Goal: Task Accomplishment & Management: Complete application form

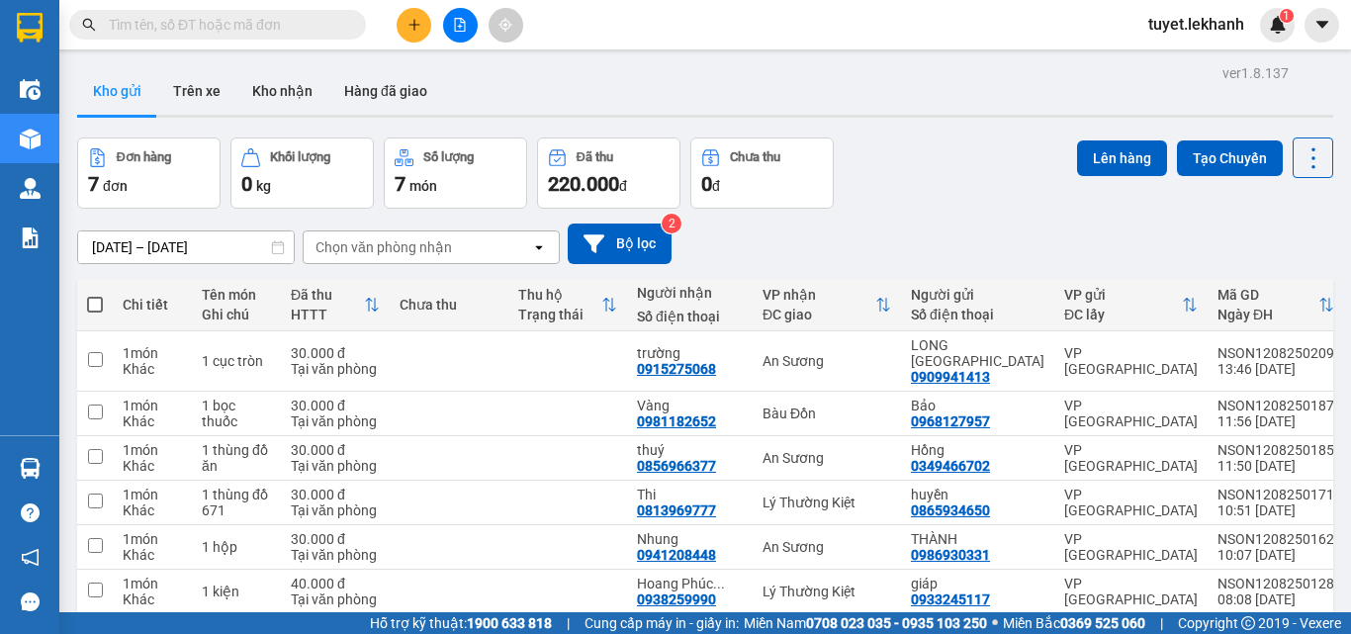
click at [407, 30] on icon "plus" at bounding box center [414, 25] width 14 height 14
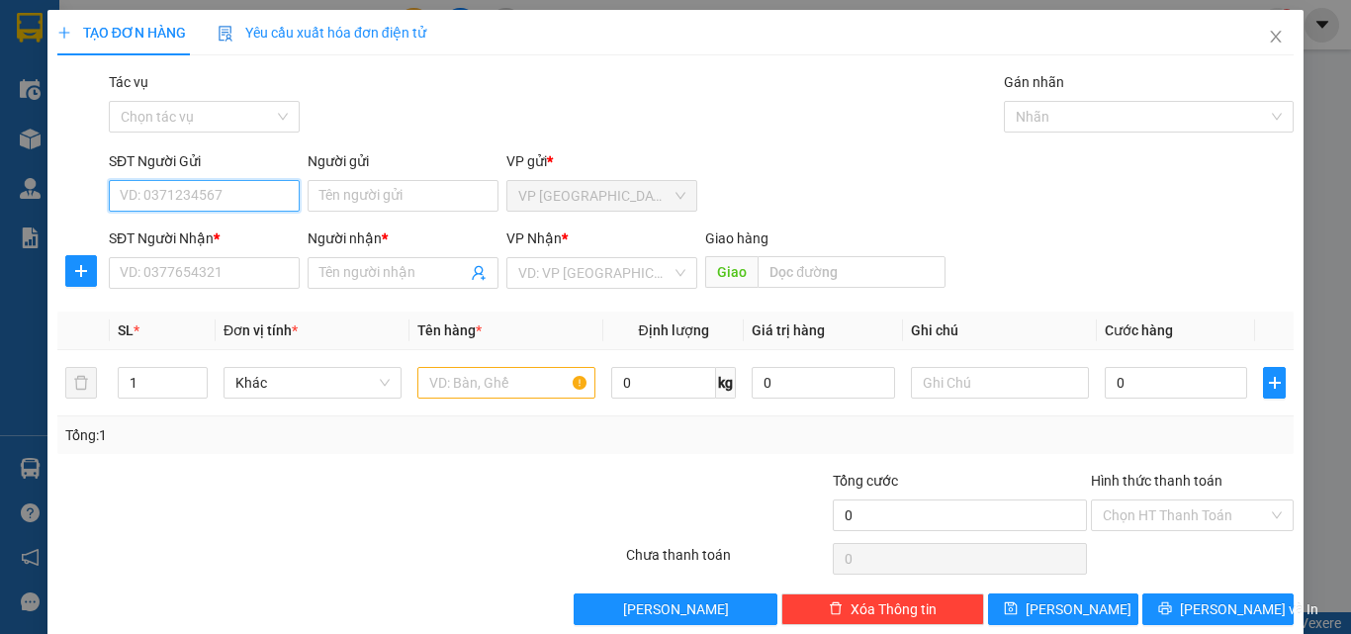
click at [198, 195] on input "SĐT Người Gửi" at bounding box center [204, 196] width 191 height 32
type input "0902222352"
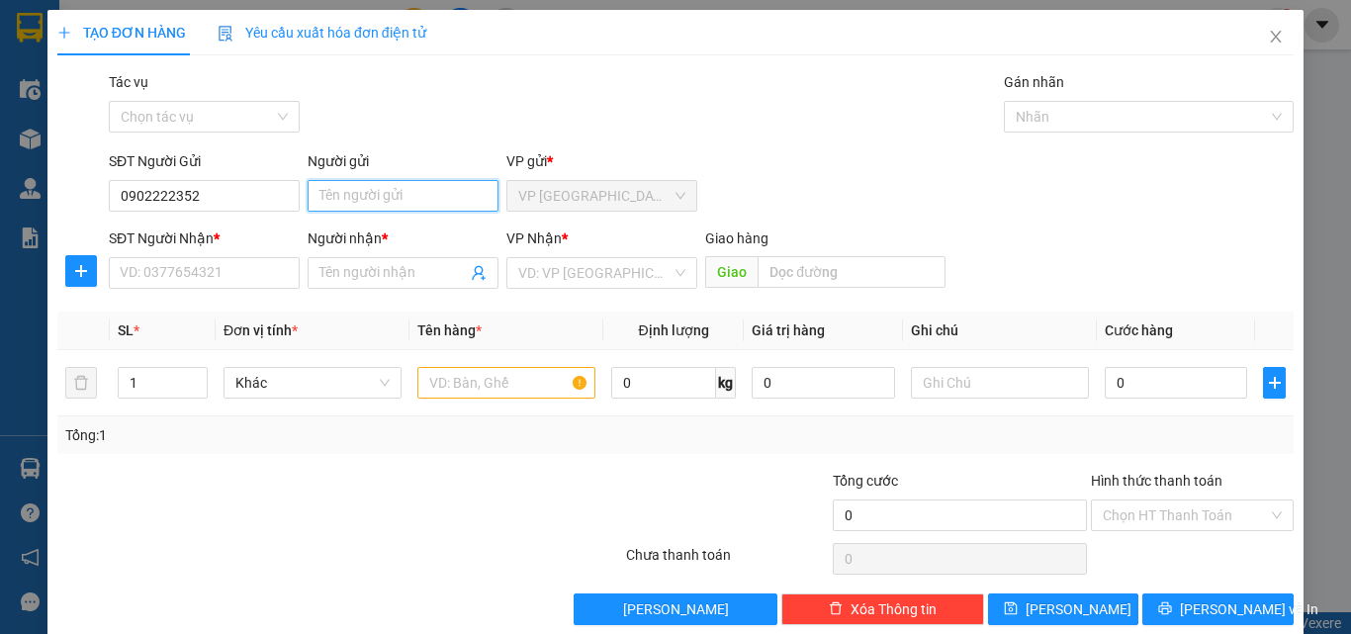
click at [369, 201] on input "Người gửi" at bounding box center [403, 196] width 191 height 32
type input "Hải"
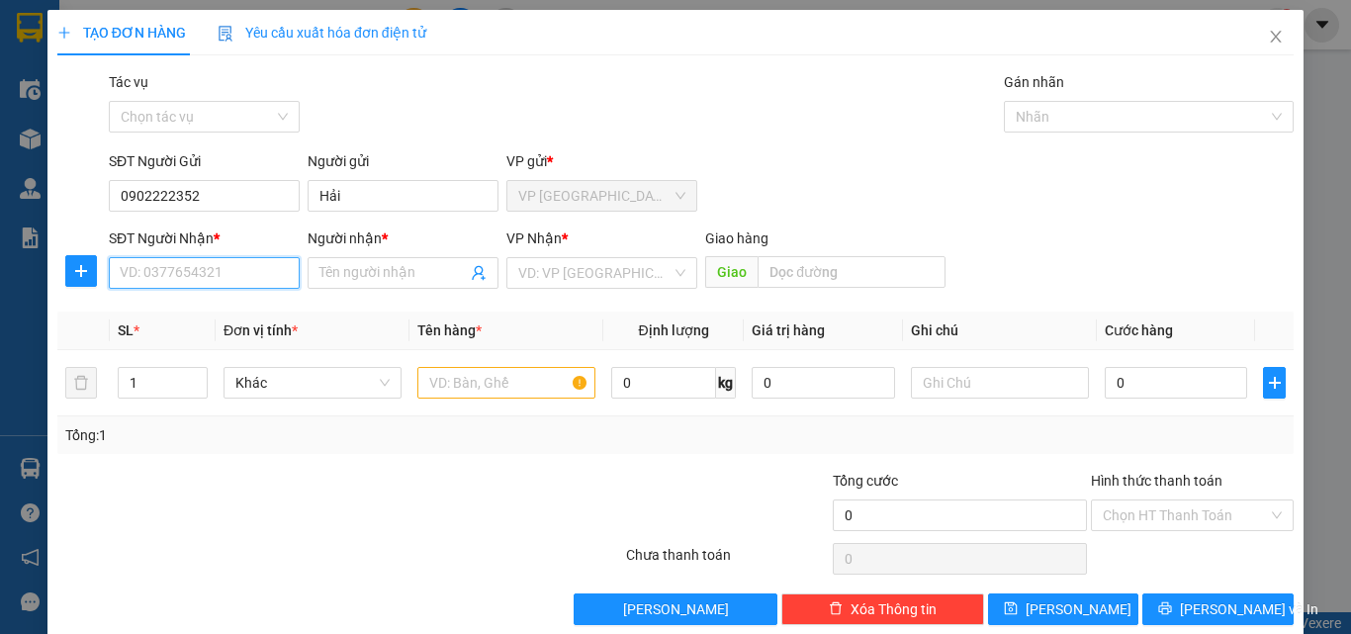
click at [184, 260] on input "SĐT Người Nhận *" at bounding box center [204, 273] width 191 height 32
click at [347, 276] on input "Người nhận *" at bounding box center [392, 273] width 147 height 22
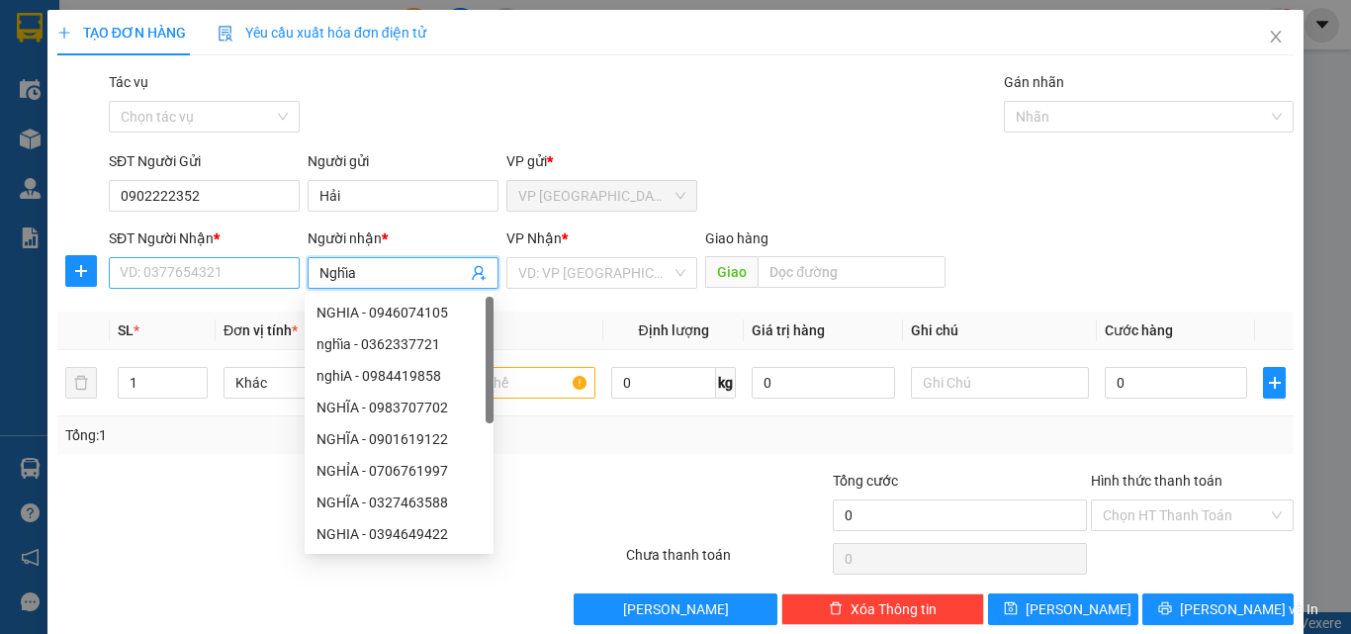
type input "Nghĩa"
click at [203, 279] on input "SĐT Người Nhận *" at bounding box center [204, 273] width 191 height 32
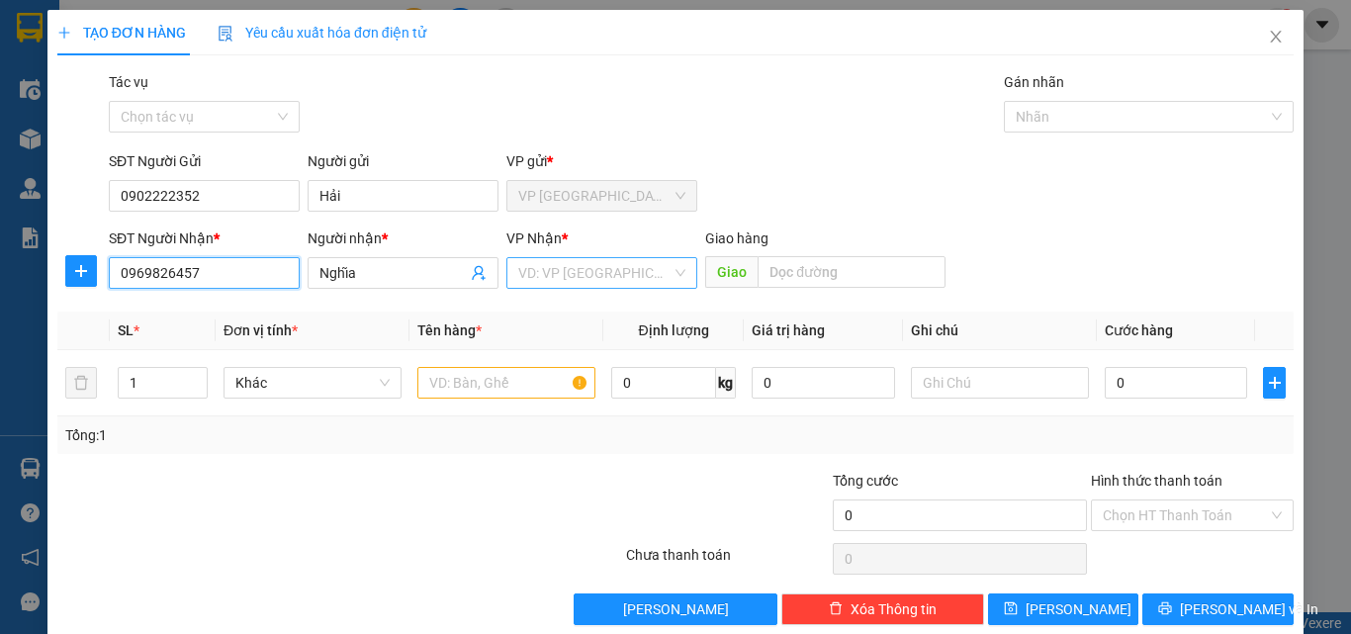
click at [680, 269] on div "VD: VP [GEOGRAPHIC_DATA]" at bounding box center [601, 273] width 191 height 32
type input "0969826457"
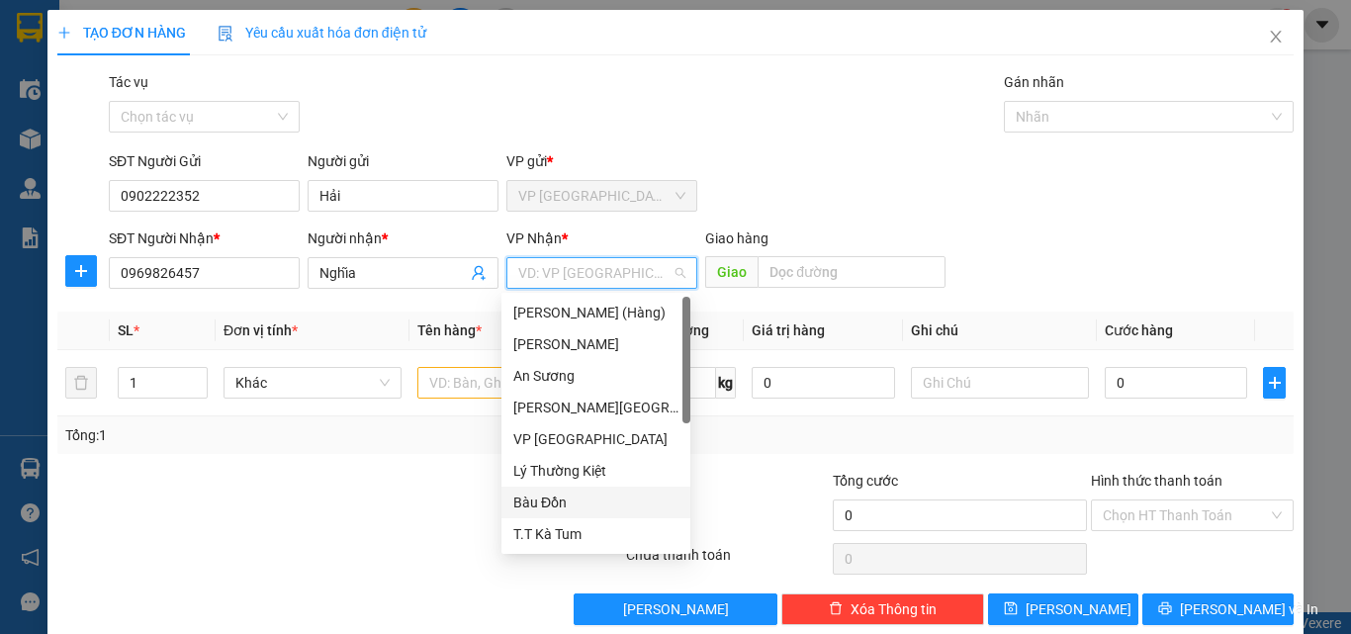
click at [556, 496] on div "Bàu Đồn" at bounding box center [595, 503] width 165 height 22
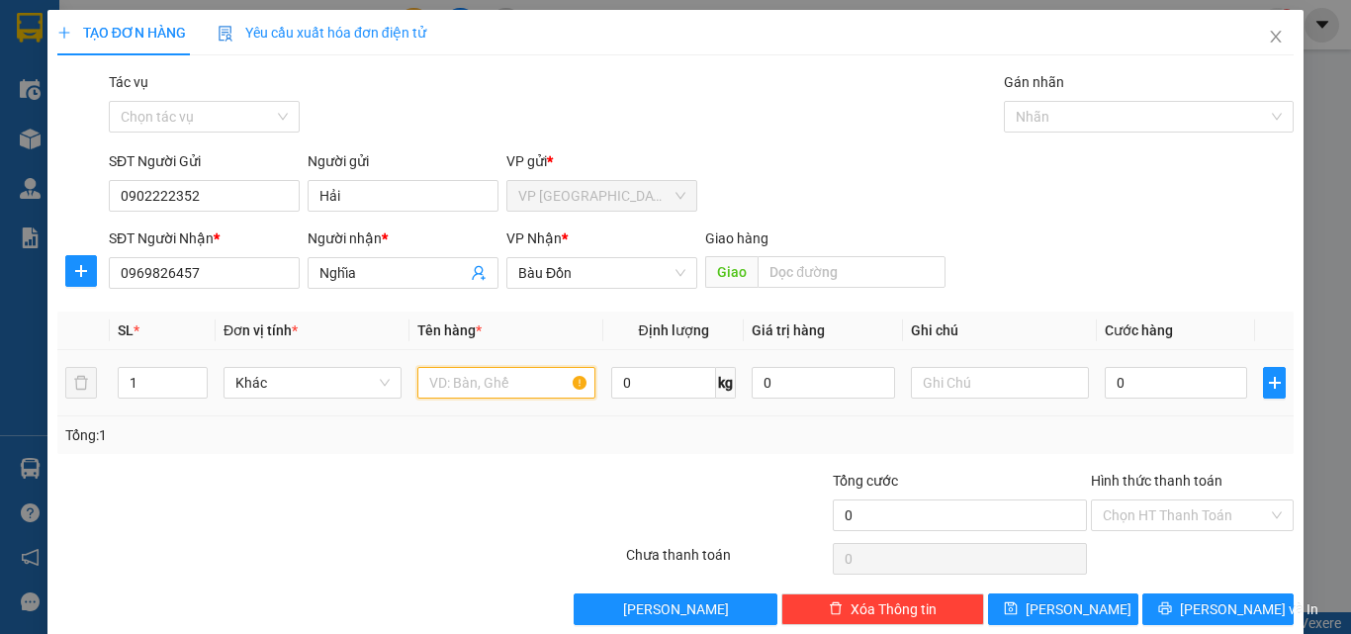
click at [508, 385] on input "text" at bounding box center [506, 383] width 178 height 32
type input "1 hộp"
click at [1133, 387] on input "0" at bounding box center [1176, 383] width 142 height 32
type input "3"
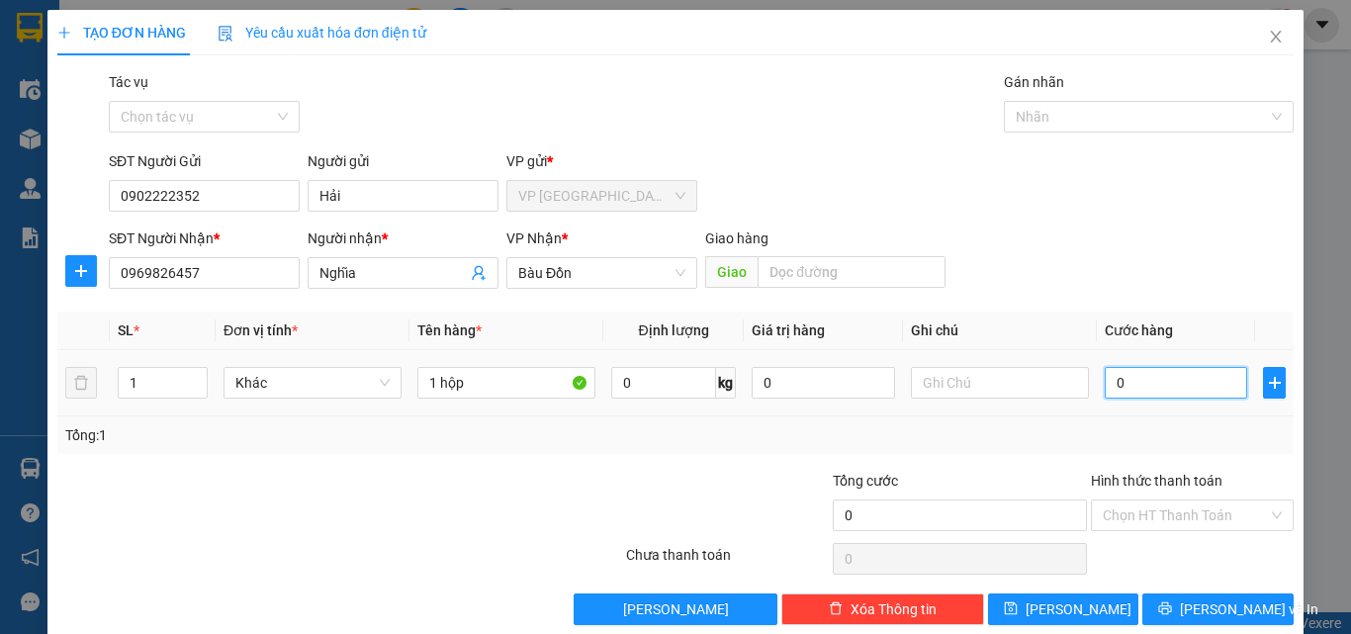
type input "3"
type input "30"
type input "300"
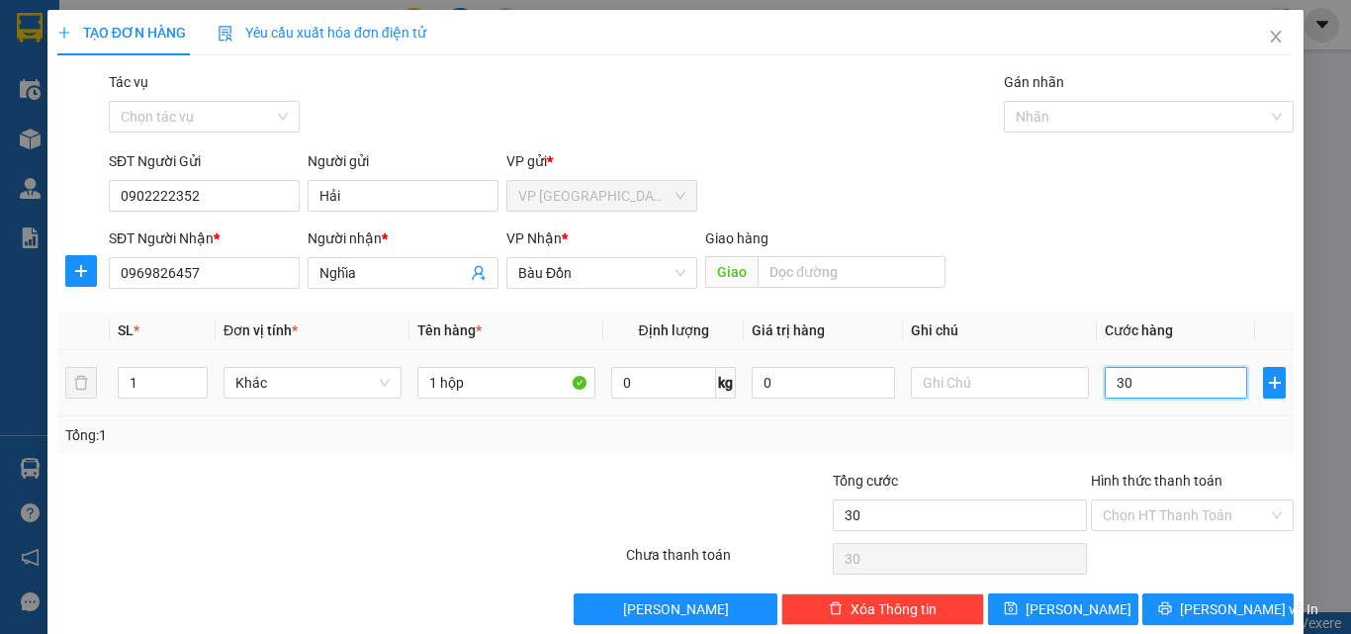
type input "300"
type input "3.000"
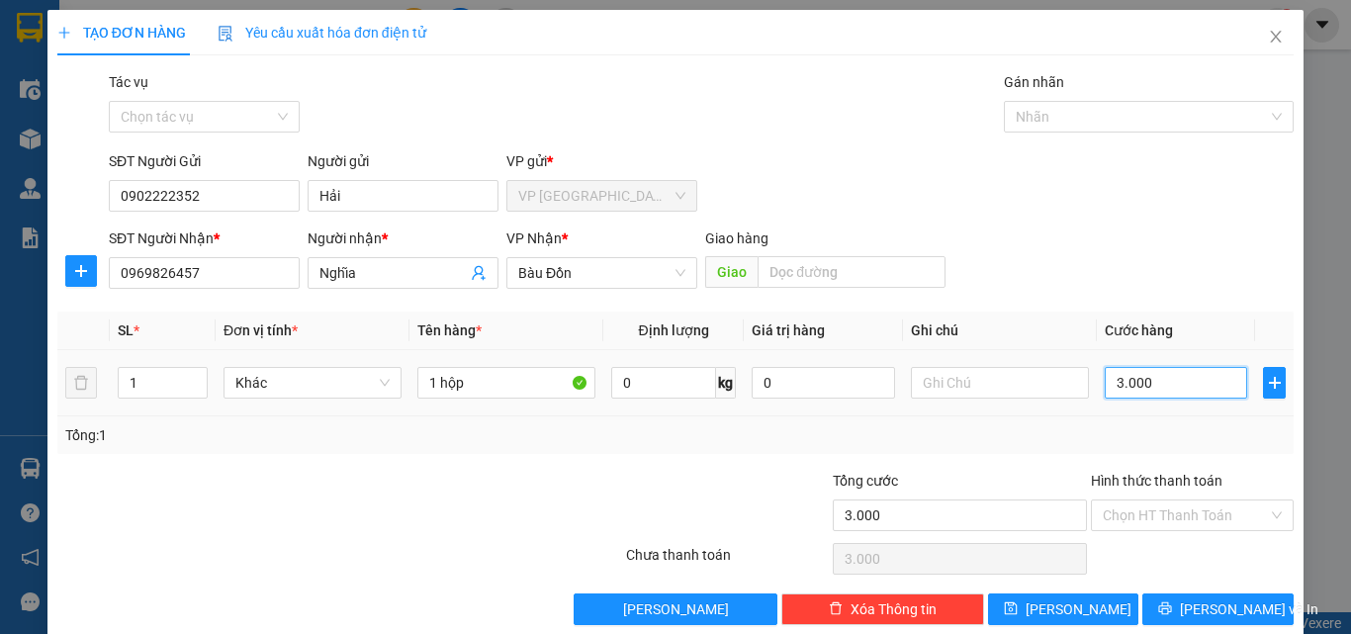
type input "30.000"
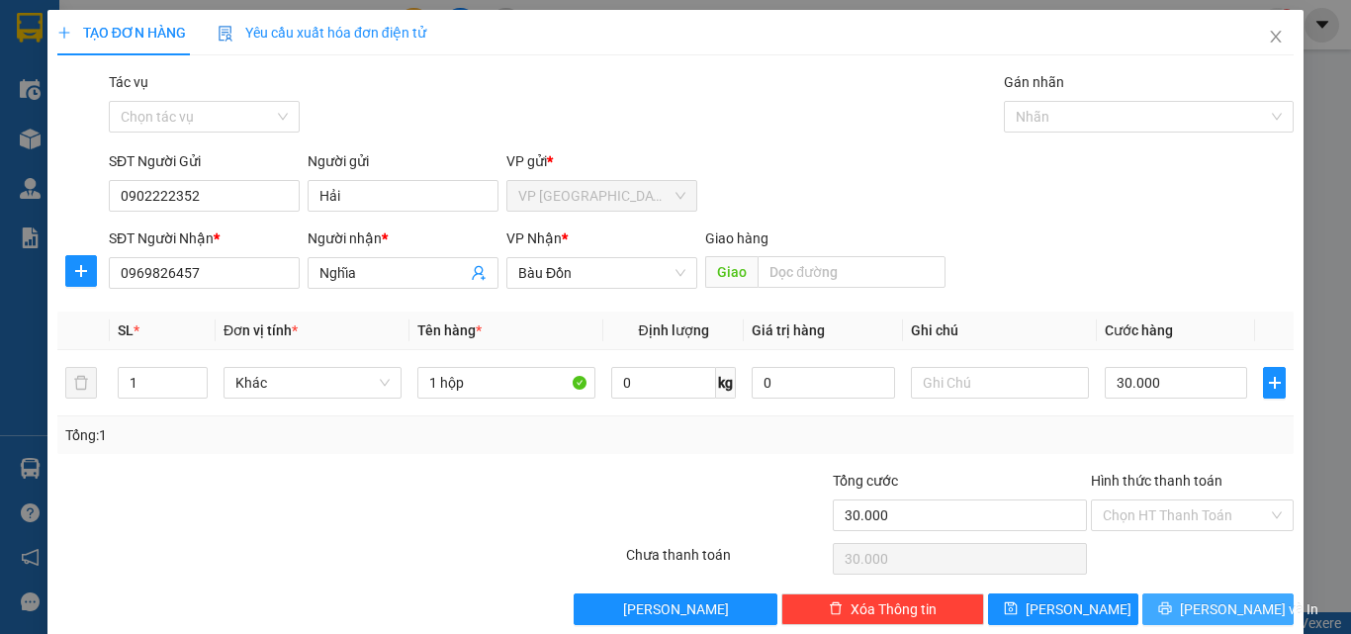
click at [1210, 609] on span "[PERSON_NAME] và In" at bounding box center [1249, 609] width 138 height 22
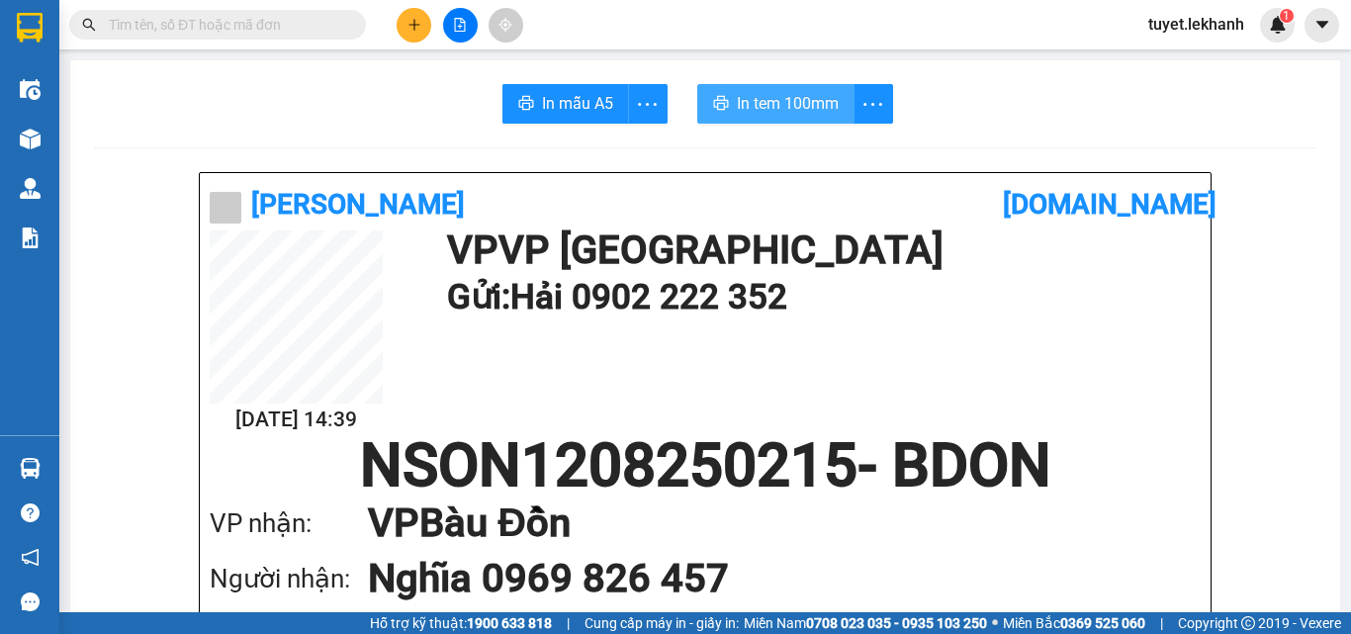
click at [762, 109] on span "In tem 100mm" at bounding box center [788, 103] width 102 height 25
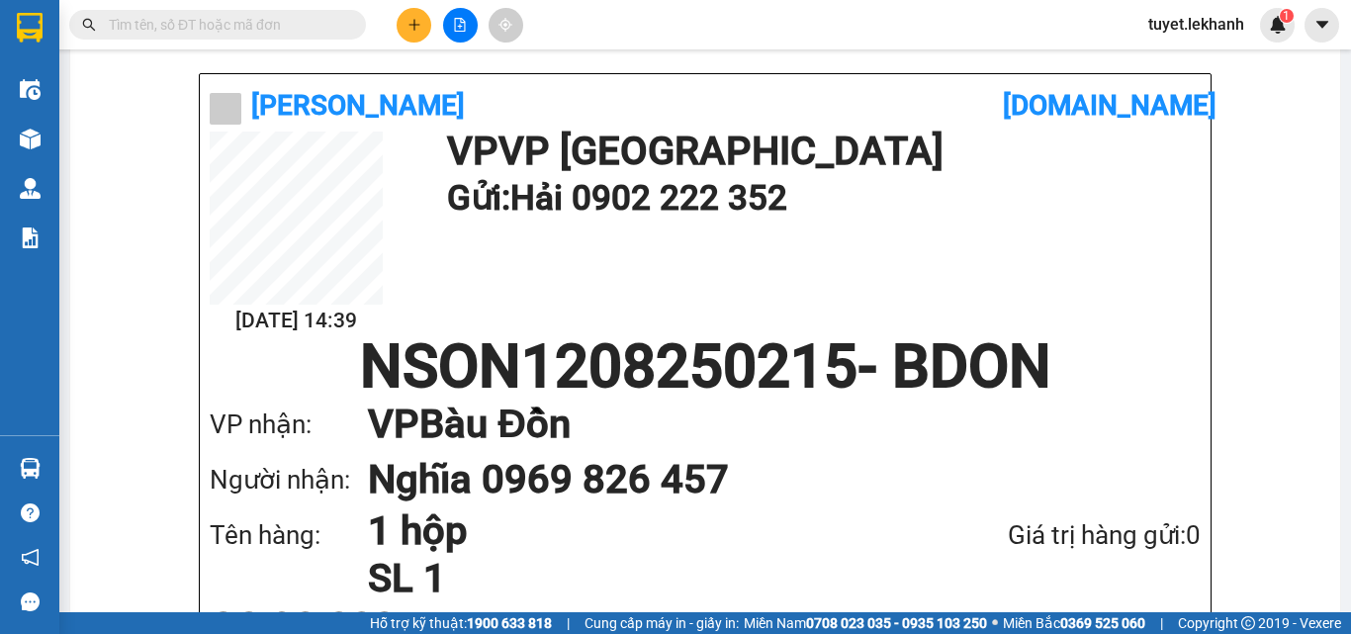
scroll to position [198, 0]
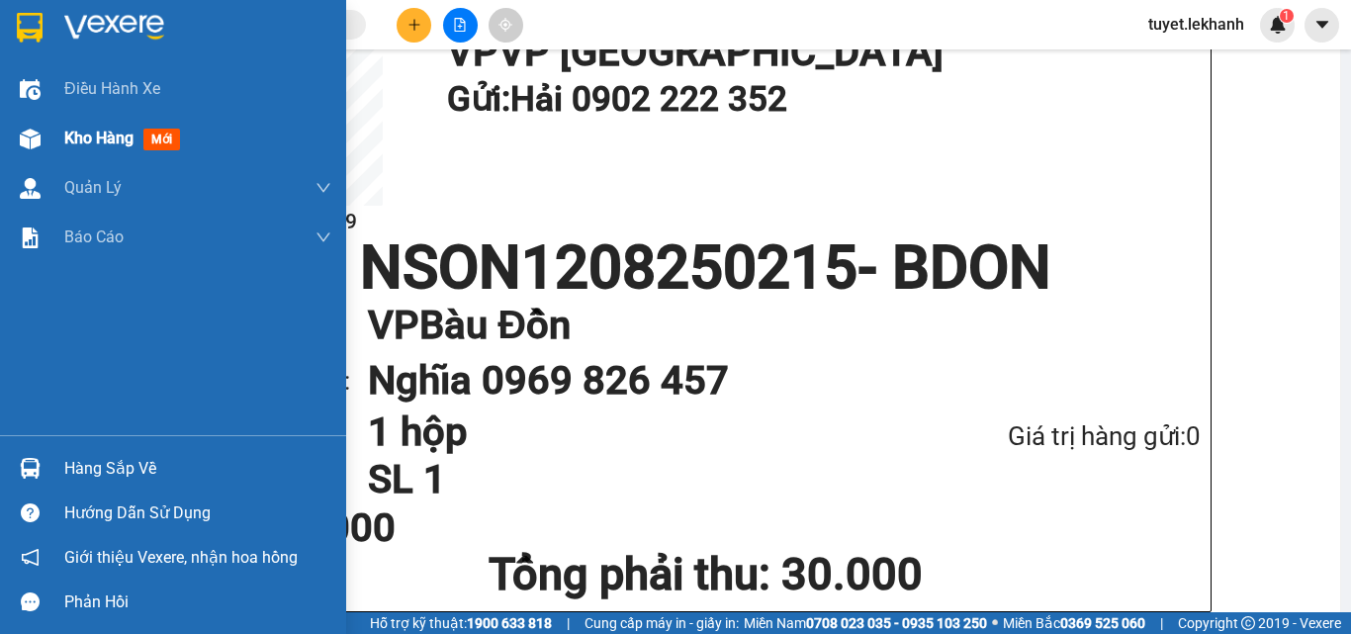
click at [75, 136] on span "Kho hàng" at bounding box center [98, 138] width 69 height 19
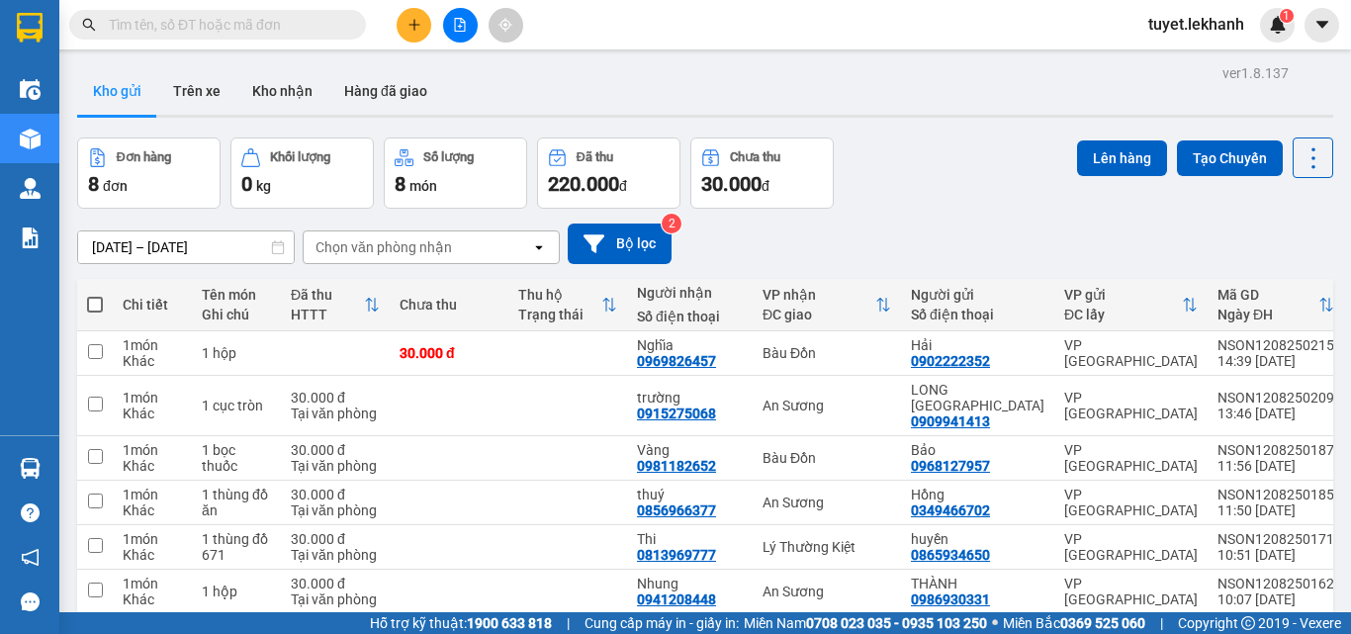
scroll to position [99, 0]
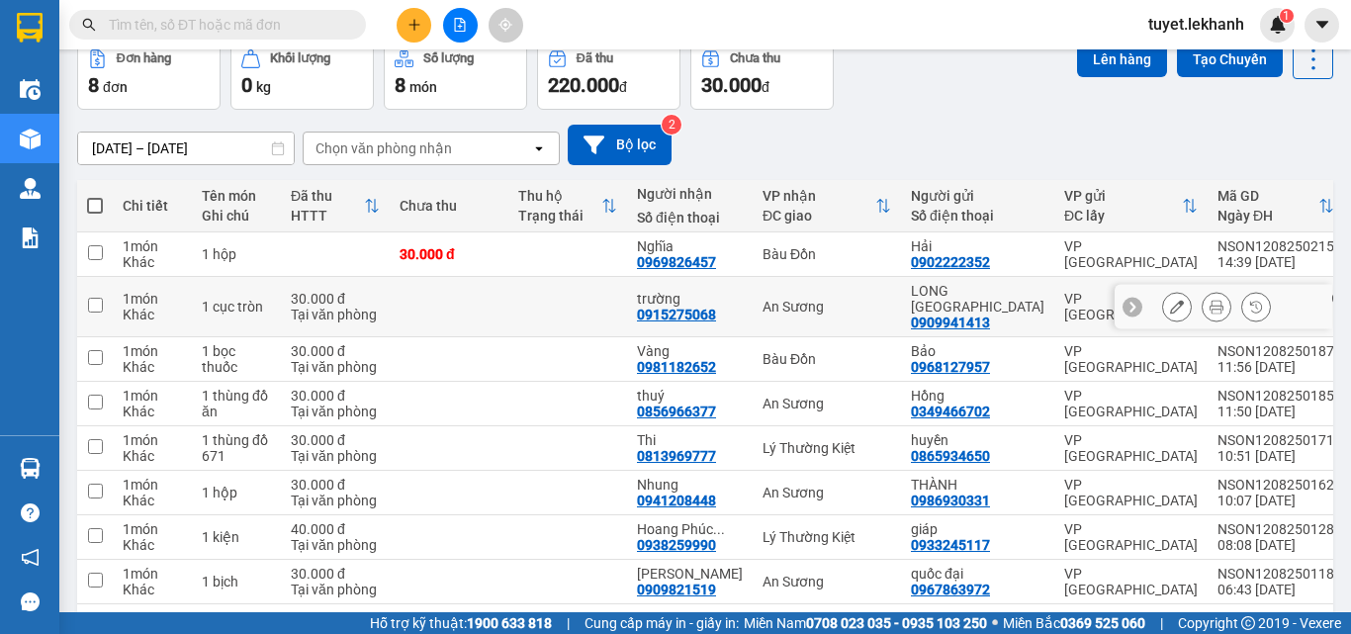
click at [1169, 315] on button at bounding box center [1177, 307] width 28 height 35
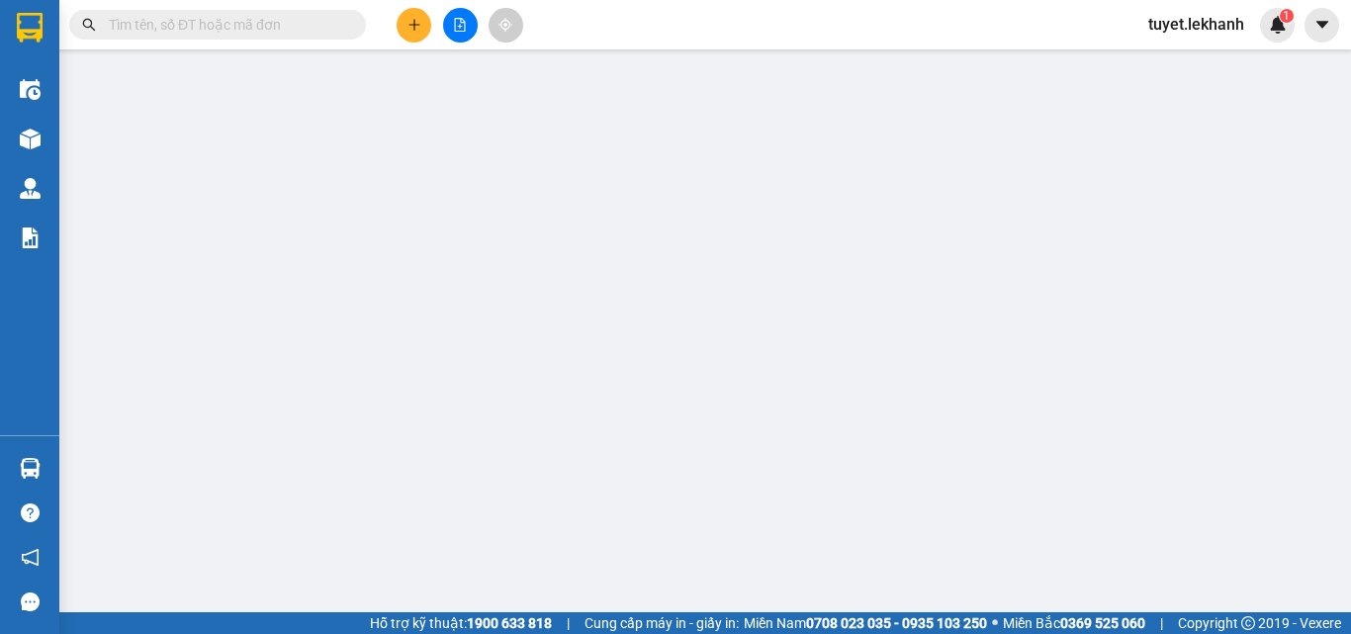
type input "0909941413"
type input "LONG [GEOGRAPHIC_DATA]"
type input "0915275068"
type input "trường"
type input "30.000"
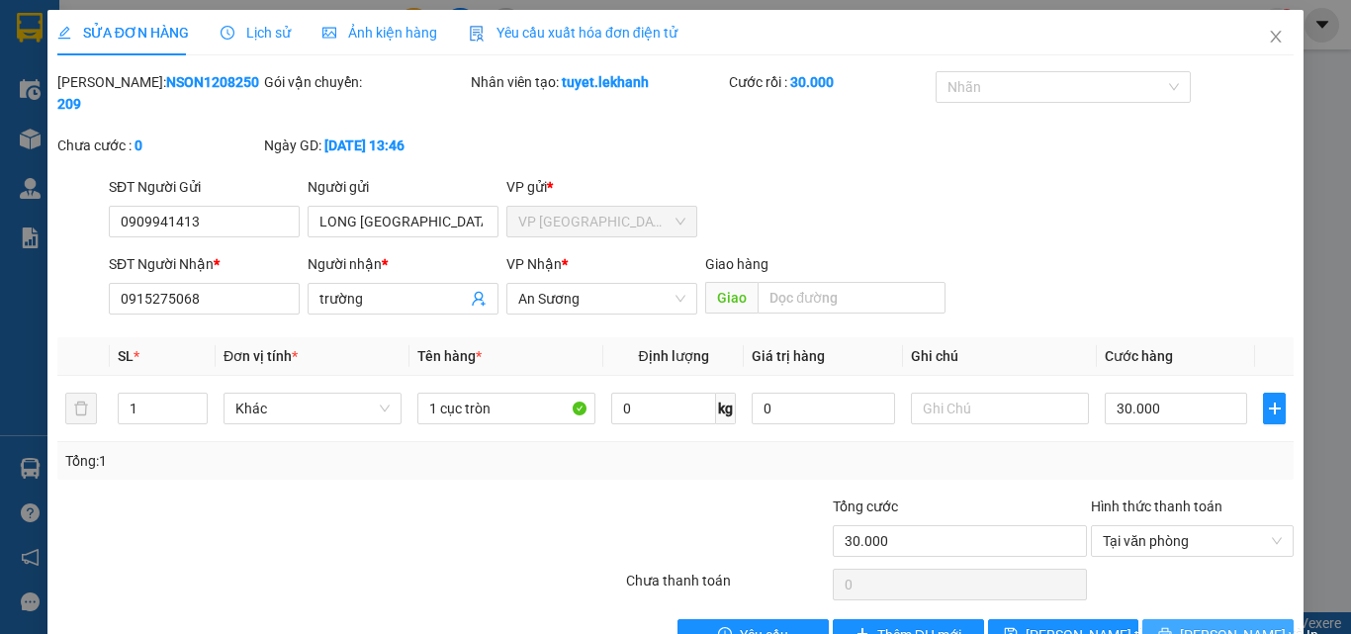
click at [1219, 624] on span "[PERSON_NAME] và In" at bounding box center [1249, 635] width 138 height 22
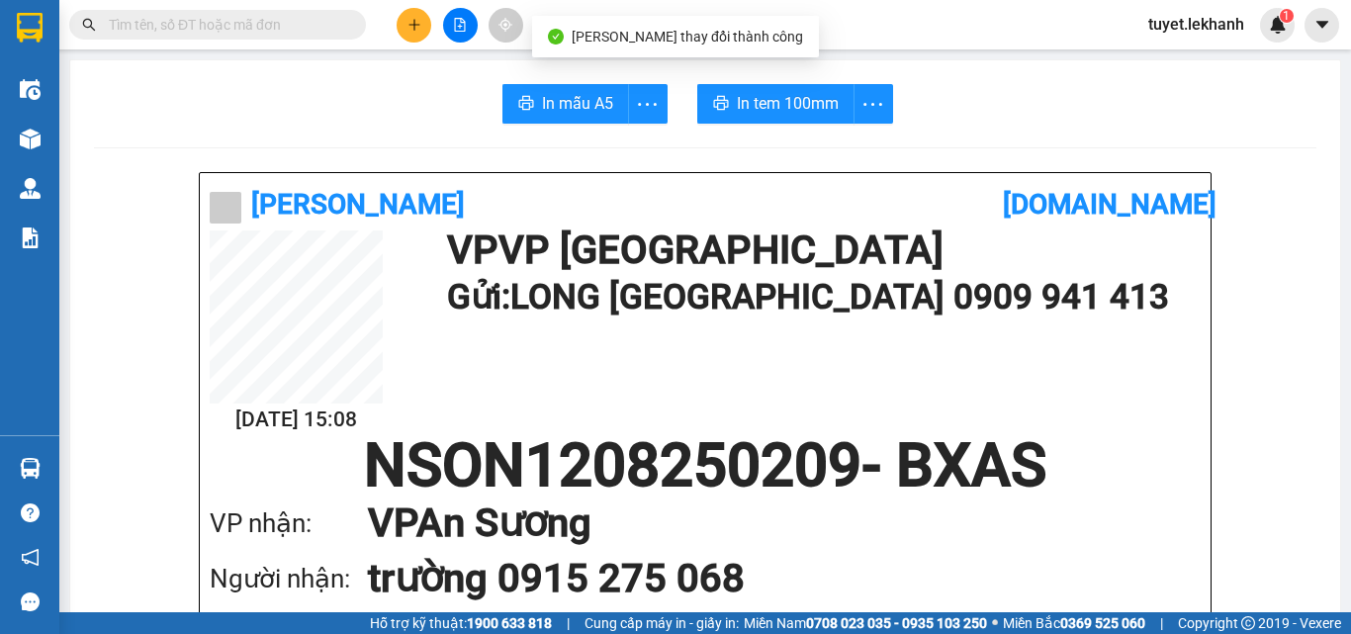
scroll to position [99, 0]
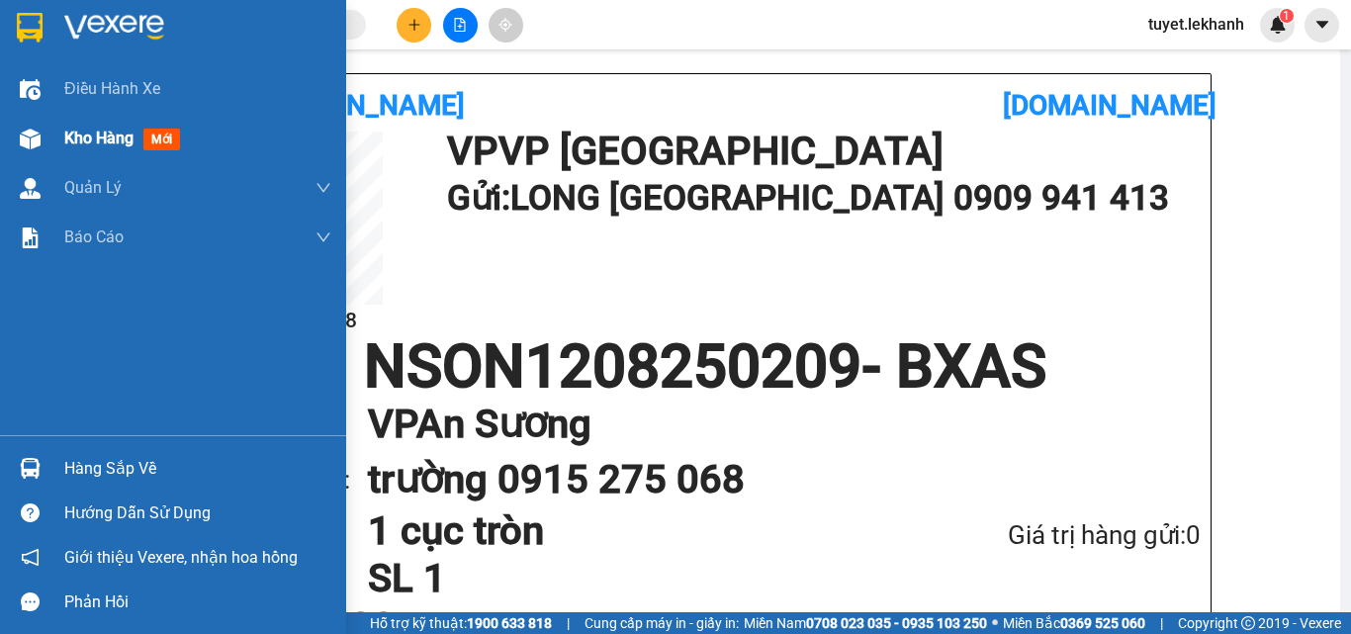
click at [63, 128] on div "Kho hàng mới" at bounding box center [173, 138] width 346 height 49
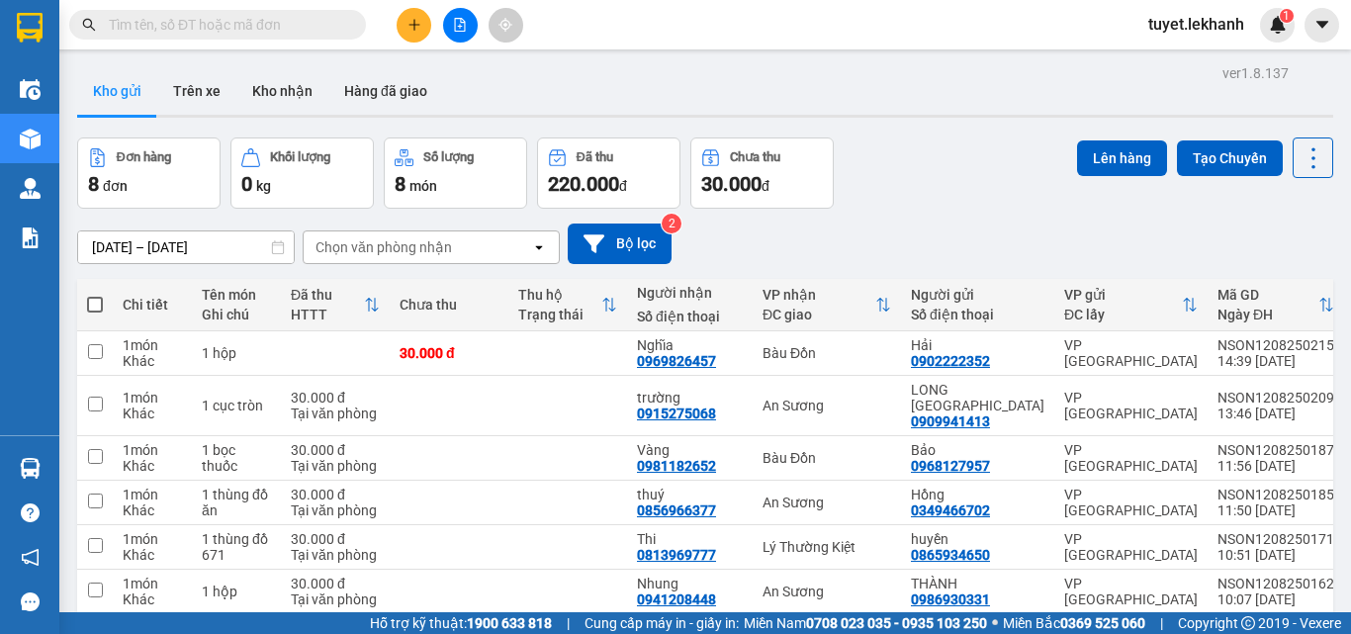
click at [329, 27] on input "text" at bounding box center [225, 25] width 233 height 22
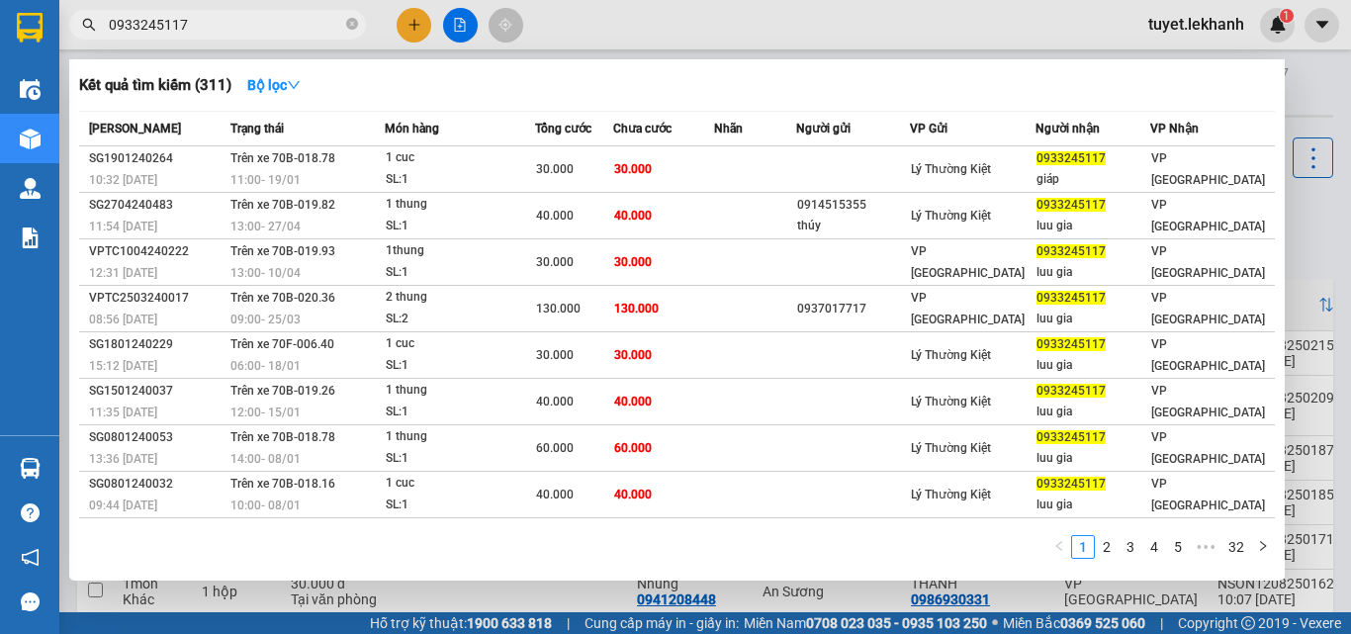
type input "0933245117"
click at [623, 25] on div at bounding box center [675, 317] width 1351 height 634
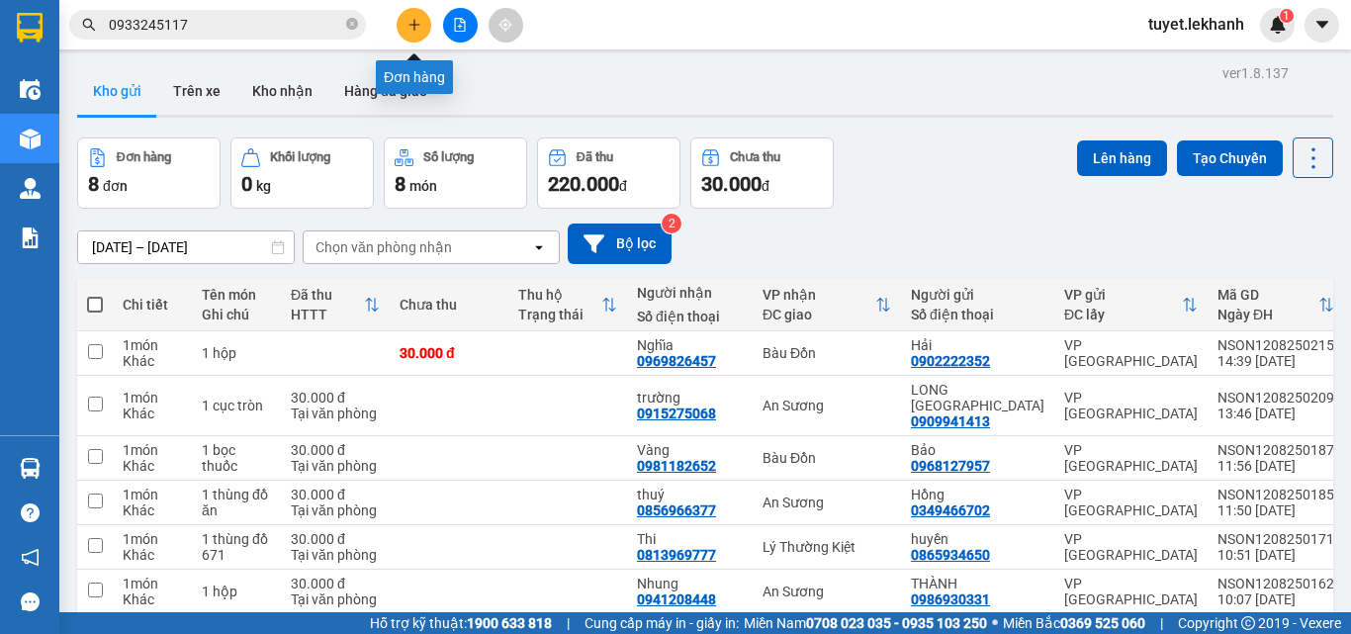
click at [417, 24] on icon "plus" at bounding box center [414, 25] width 14 height 14
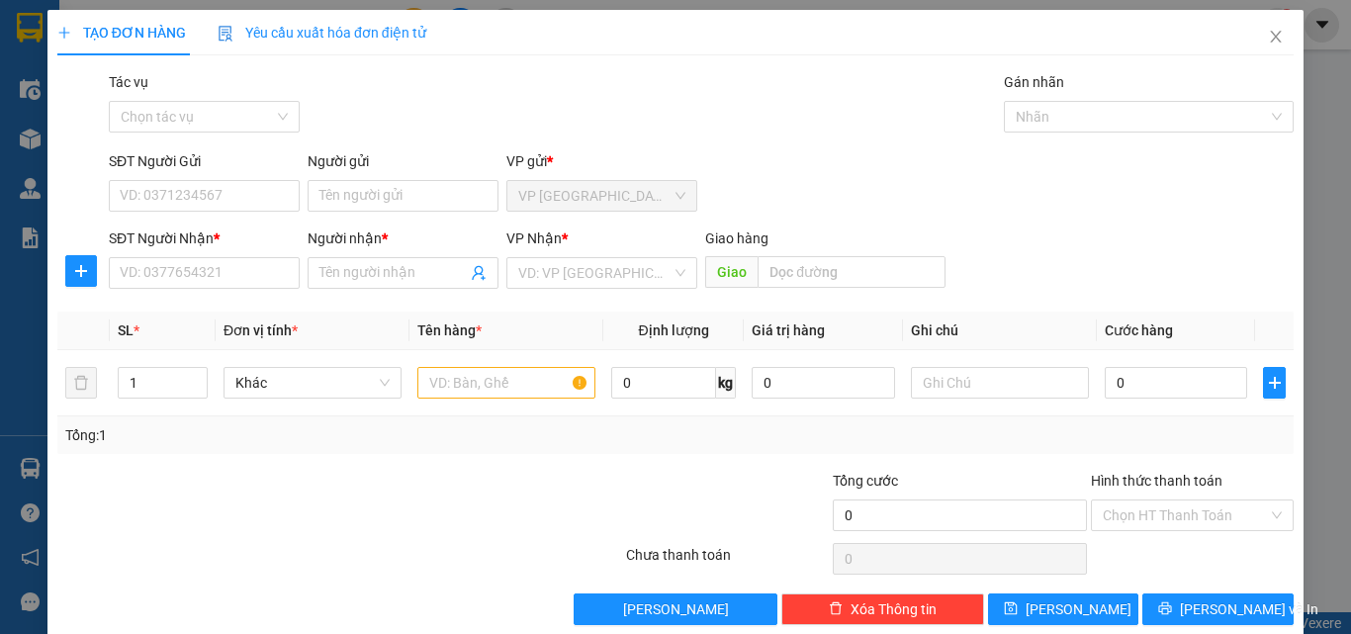
click at [552, 246] on span "VP Nhận" at bounding box center [533, 238] width 55 height 16
click at [566, 261] on input "search" at bounding box center [594, 273] width 153 height 30
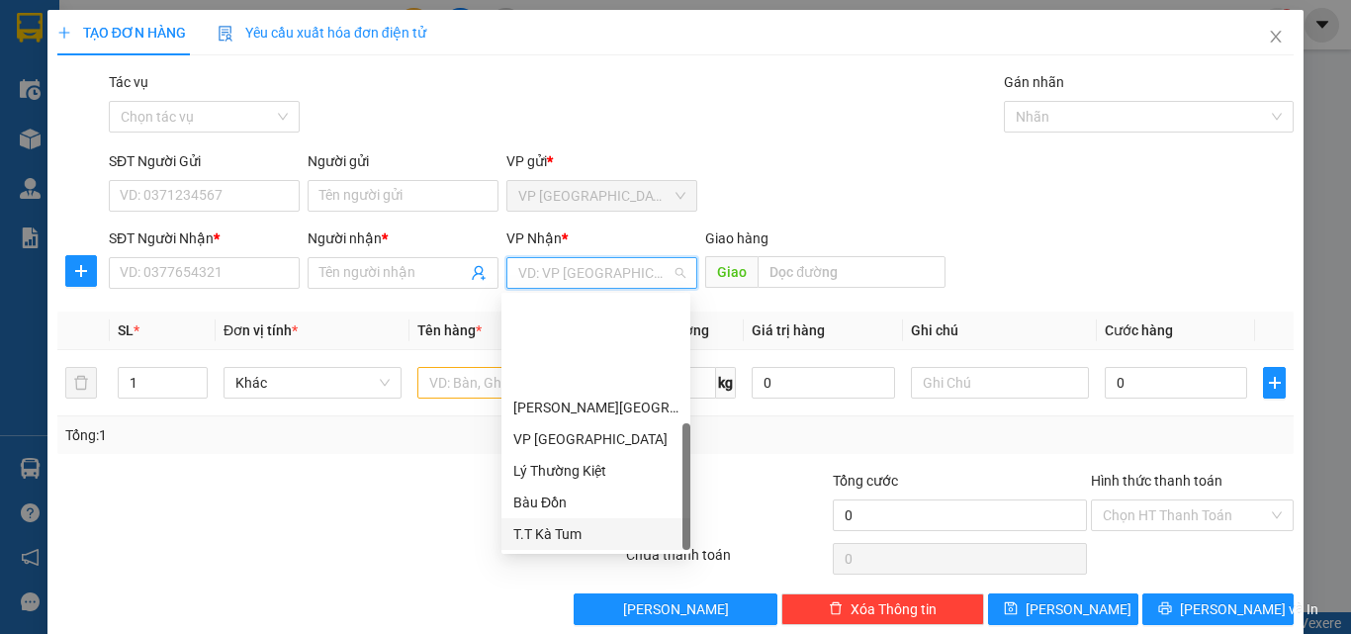
scroll to position [127, 0]
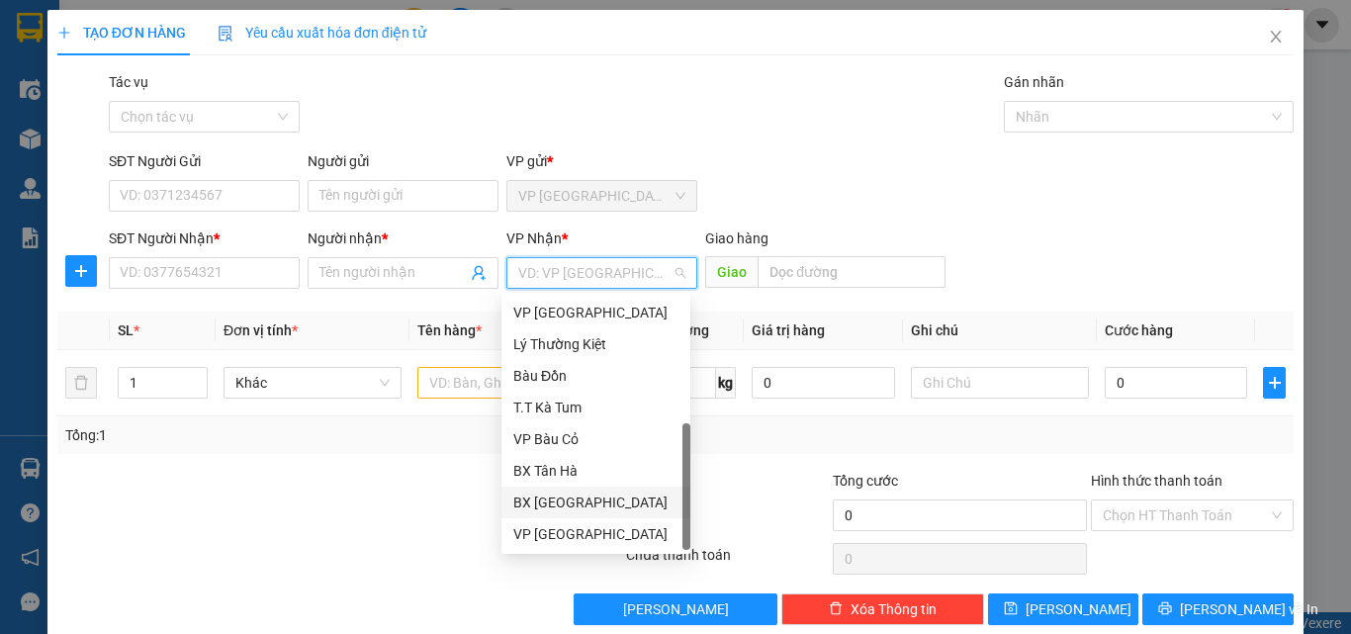
click at [597, 495] on div "BX [GEOGRAPHIC_DATA]" at bounding box center [595, 503] width 165 height 22
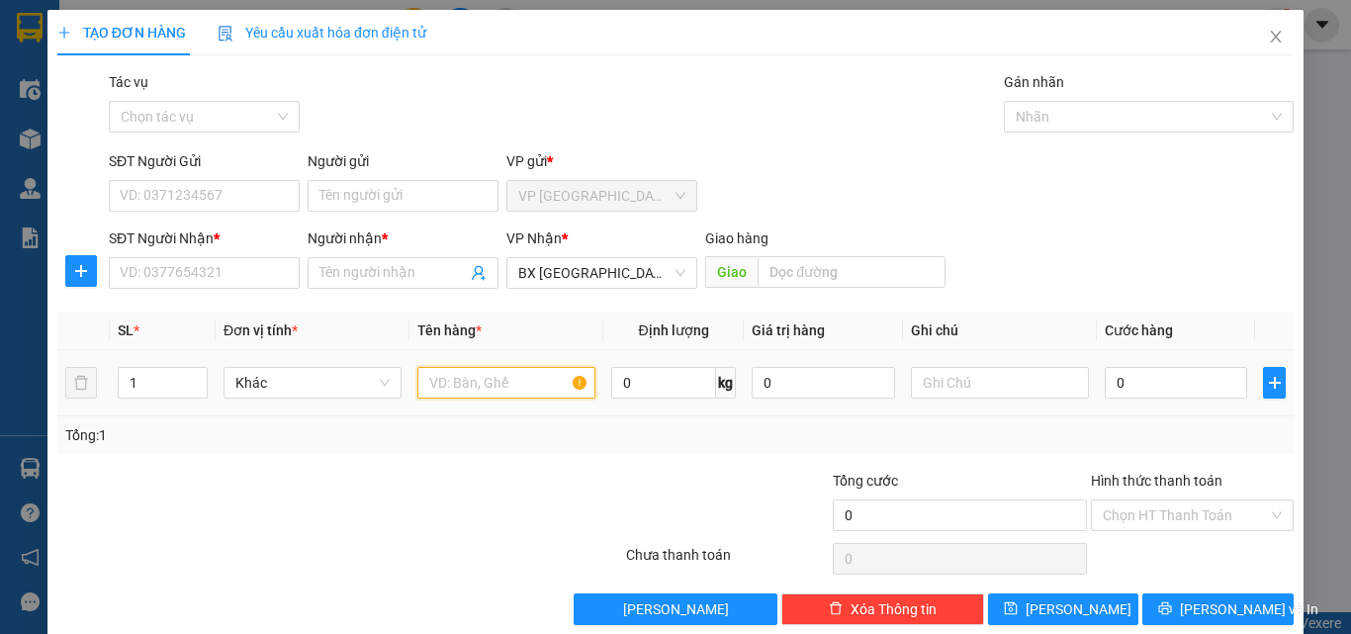
click at [520, 383] on input "text" at bounding box center [506, 383] width 178 height 32
type input "1 thùng"
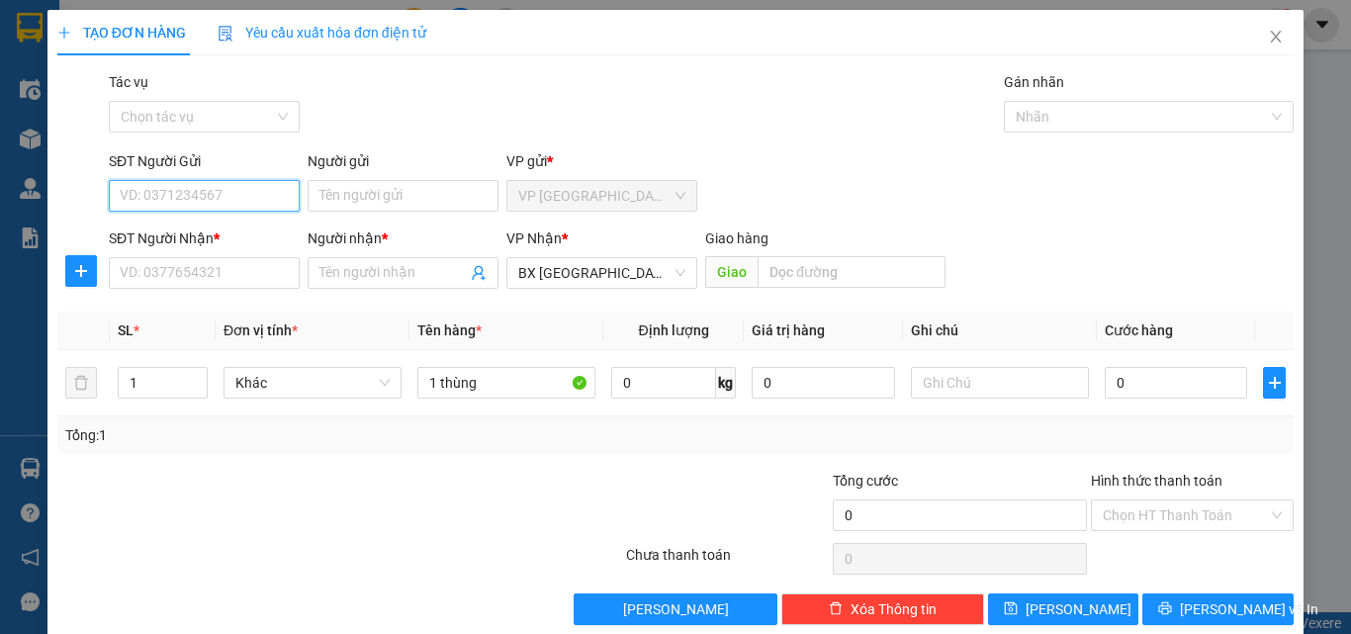
click at [222, 198] on input "SĐT Người Gửi" at bounding box center [204, 196] width 191 height 32
click at [223, 198] on input "0898907595" at bounding box center [204, 196] width 191 height 32
type input "0898907595"
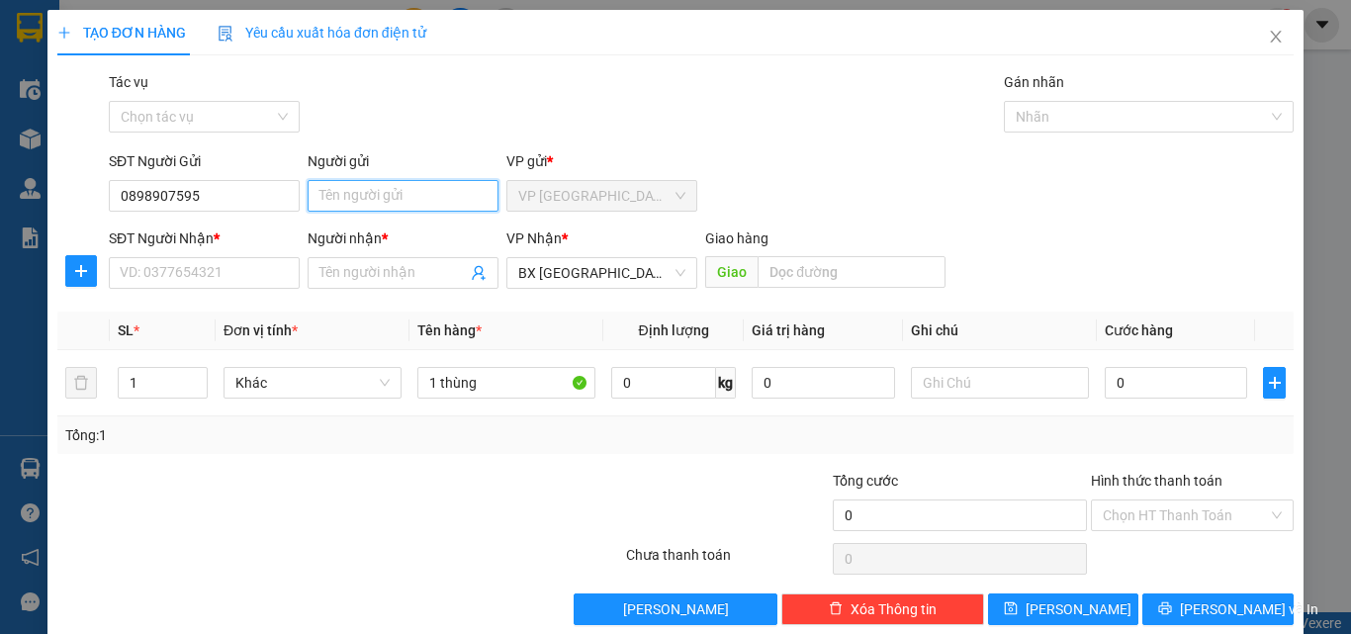
click at [312, 197] on input "Người gửi" at bounding box center [403, 196] width 191 height 32
type input "h"
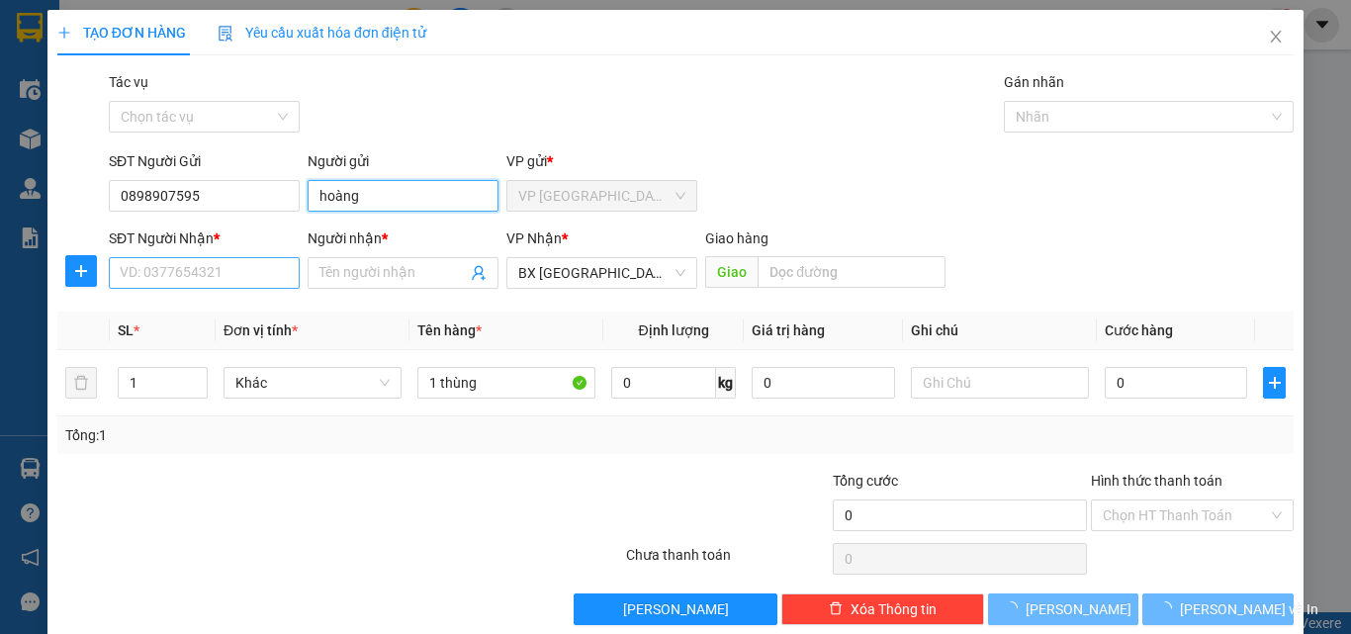
type input "hoàng"
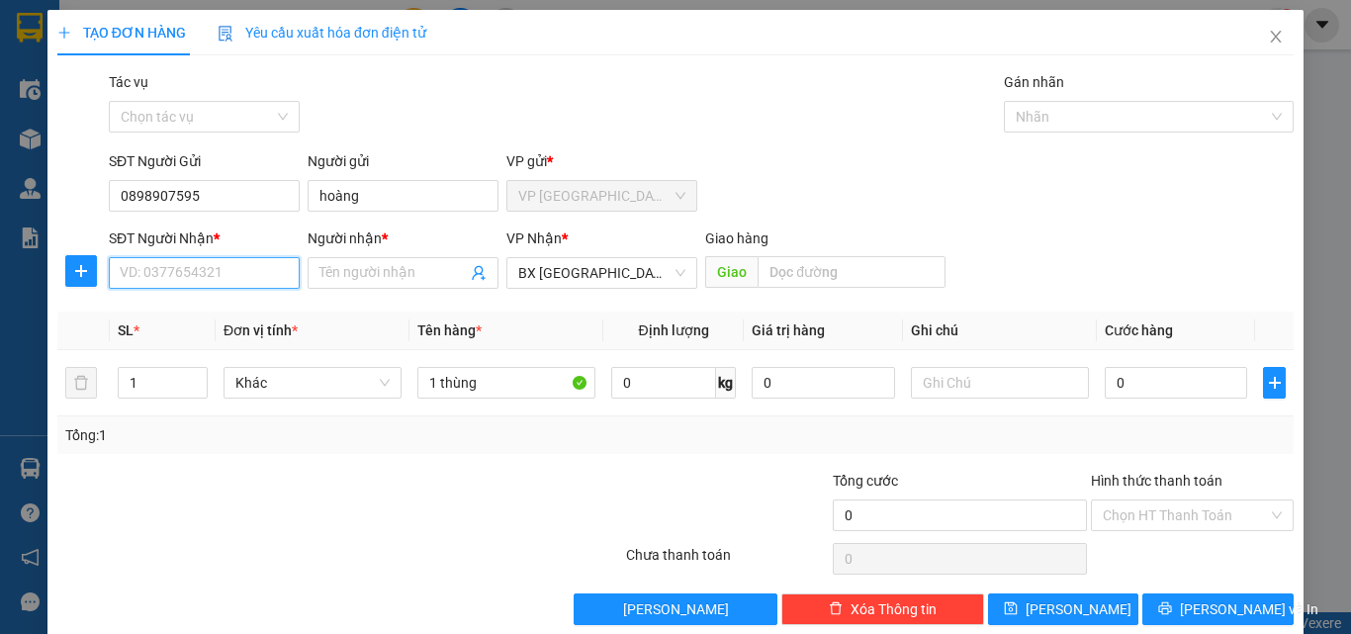
click at [263, 267] on input "SĐT Người Nhận *" at bounding box center [204, 273] width 191 height 32
type input "0961961597"
click at [229, 306] on div "0961961597 - HIẾU" at bounding box center [202, 313] width 165 height 22
type input "HIẾU"
type input "40.000"
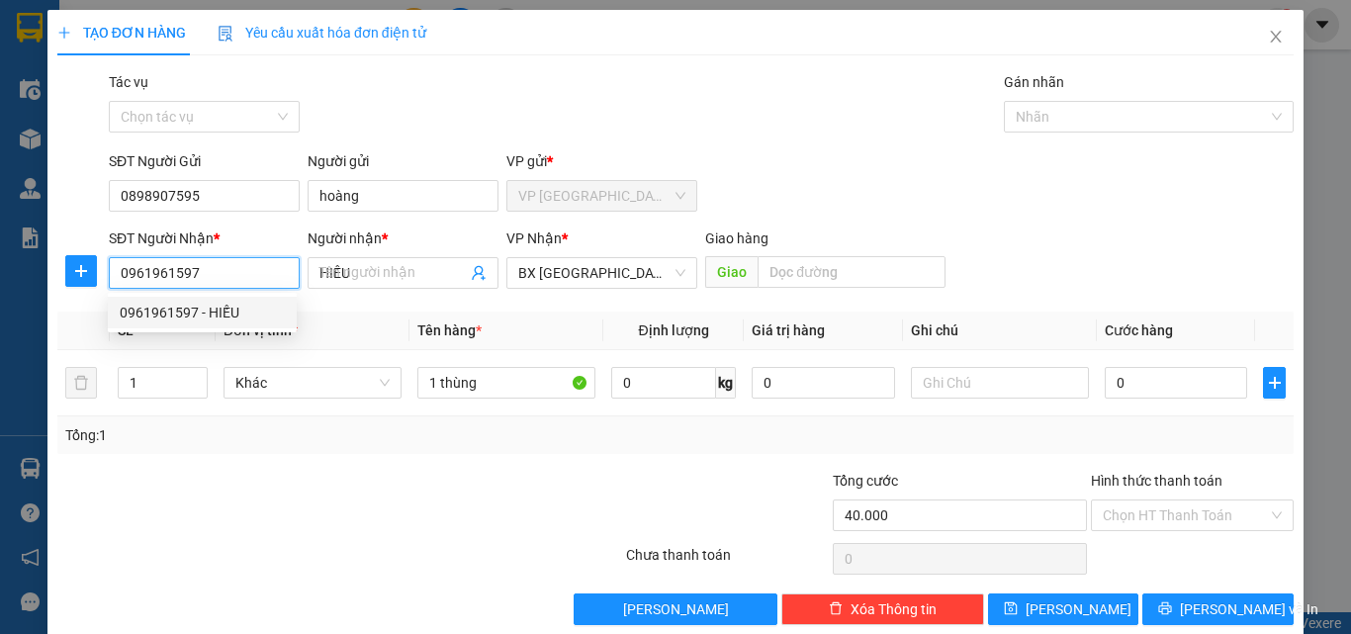
type input "40.000"
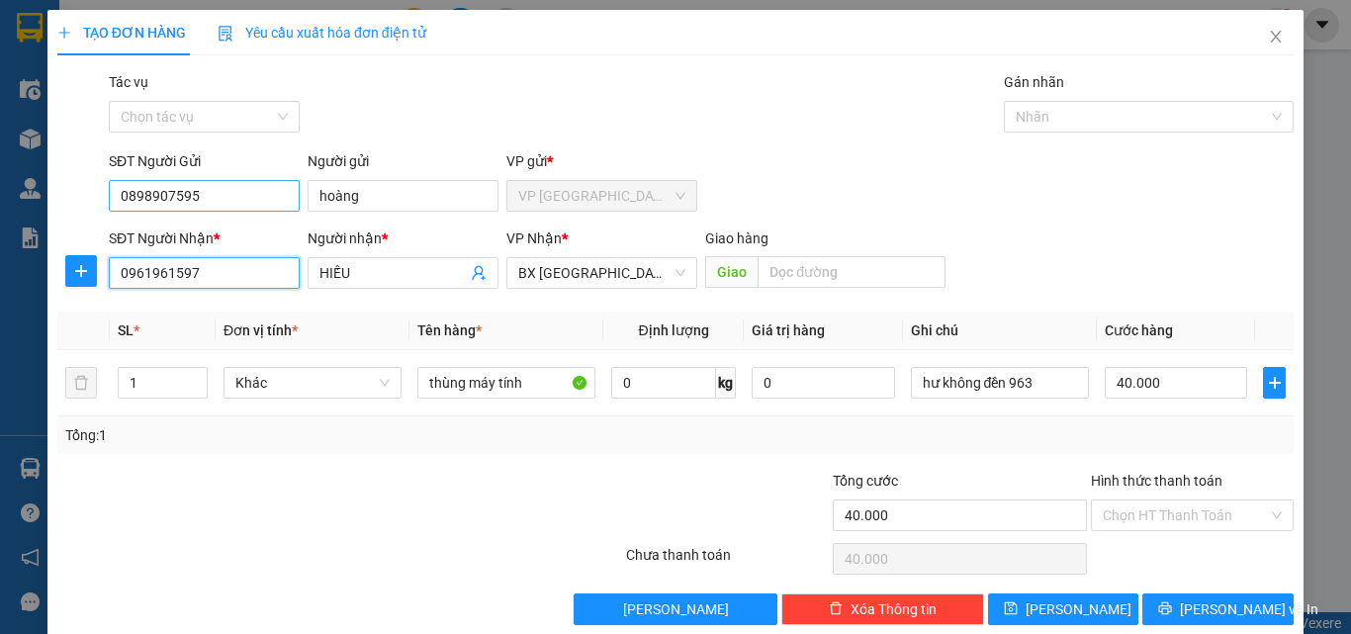
type input "0961961597"
click at [214, 187] on input "0898907595" at bounding box center [204, 196] width 191 height 32
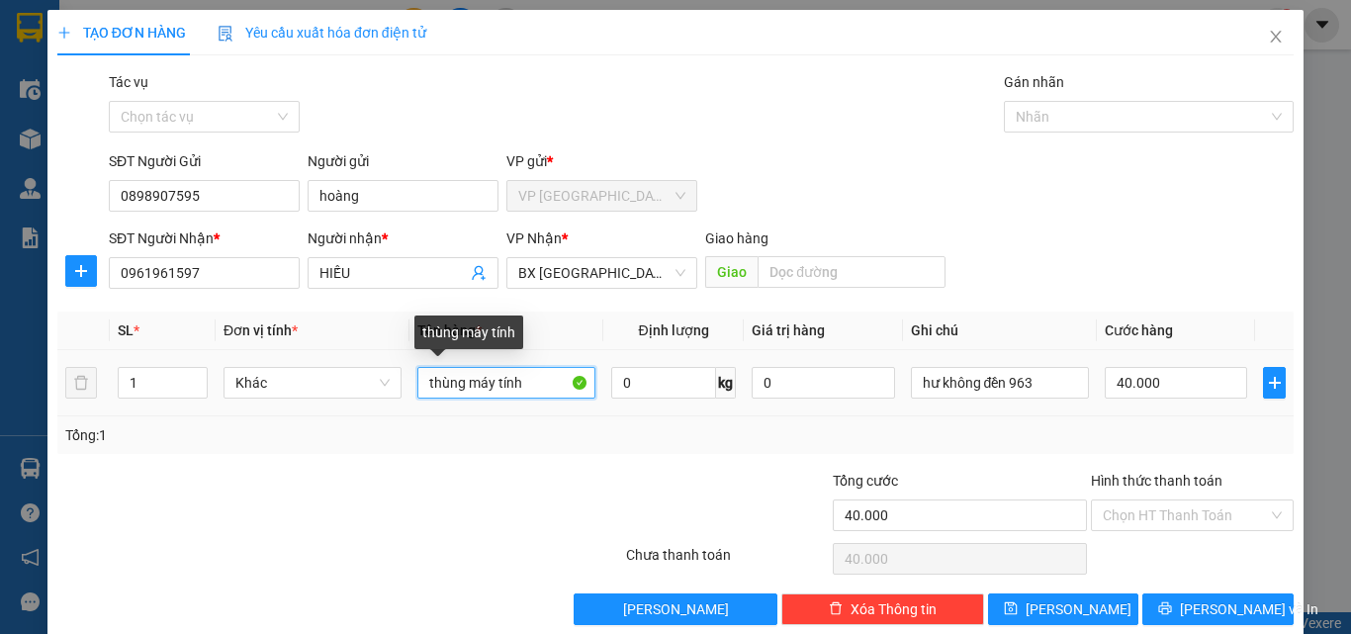
drag, startPoint x: 557, startPoint y: 378, endPoint x: 1098, endPoint y: 440, distance: 544.6
click at [558, 378] on input "thùng máy tính" at bounding box center [506, 383] width 178 height 32
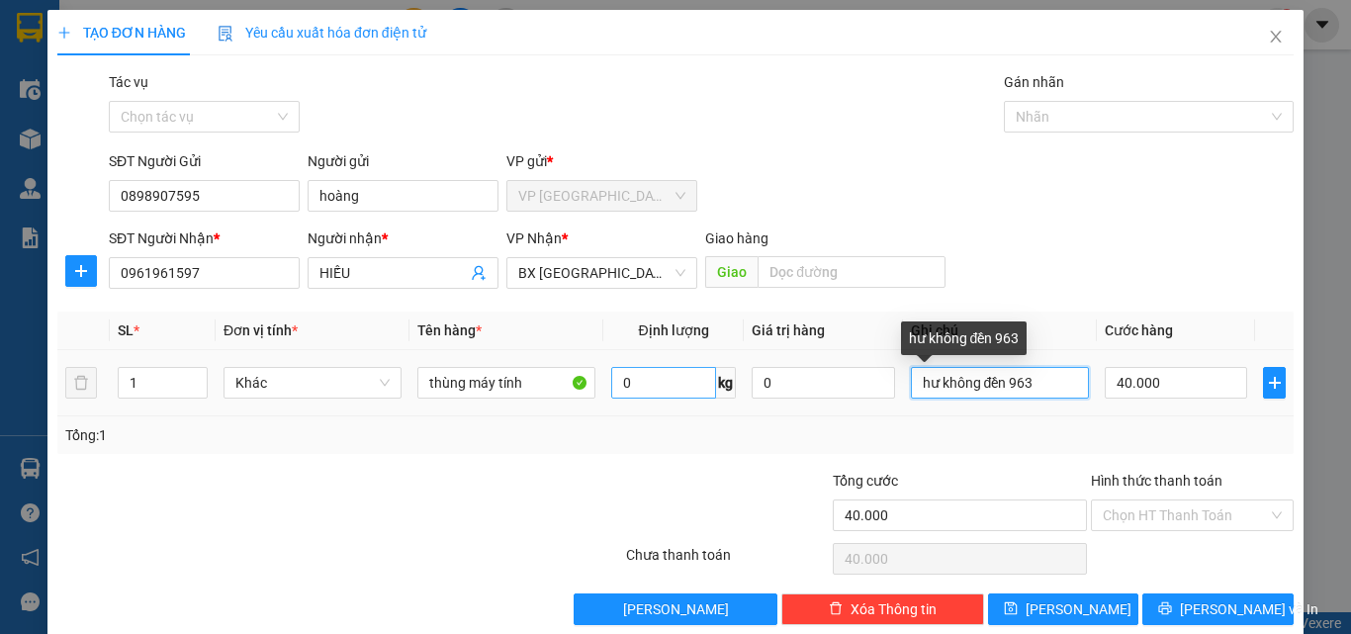
drag, startPoint x: 928, startPoint y: 381, endPoint x: 705, endPoint y: 378, distance: 222.5
click at [706, 379] on tr "1 Khác thùng máy tính 0 kg 0 hư không đền 963 40.000" at bounding box center [675, 383] width 1236 height 66
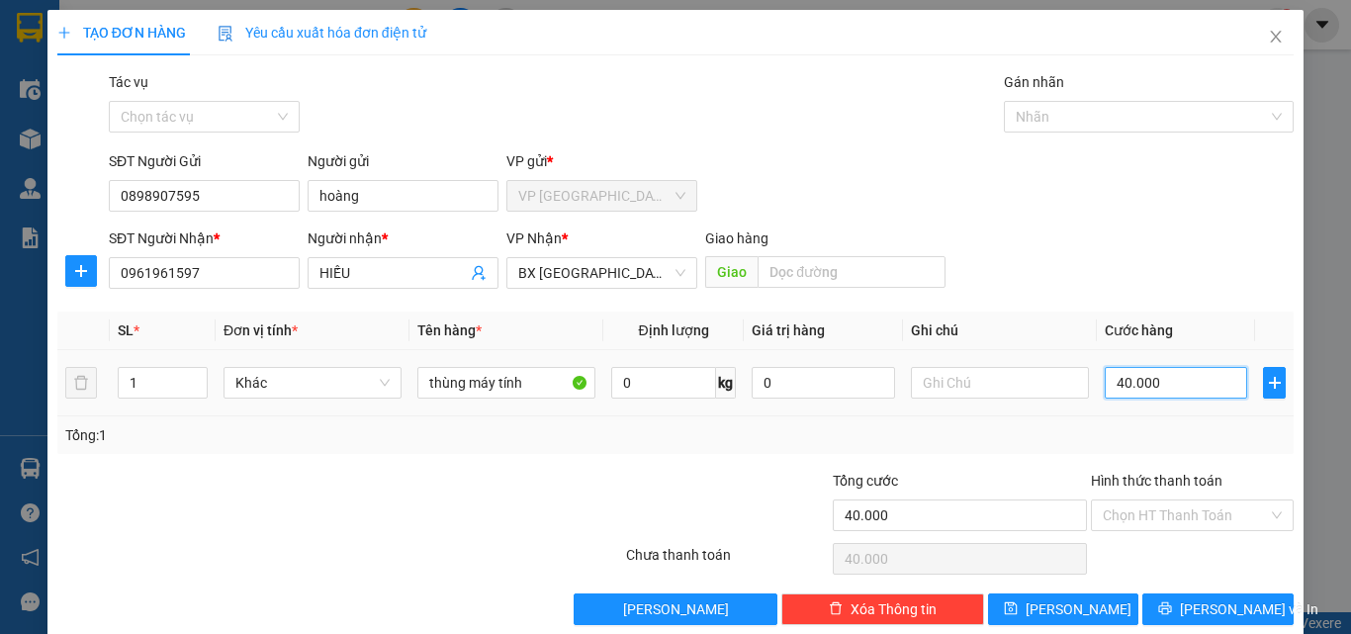
click at [1158, 382] on input "40.000" at bounding box center [1176, 383] width 142 height 32
type input "3"
type input "30"
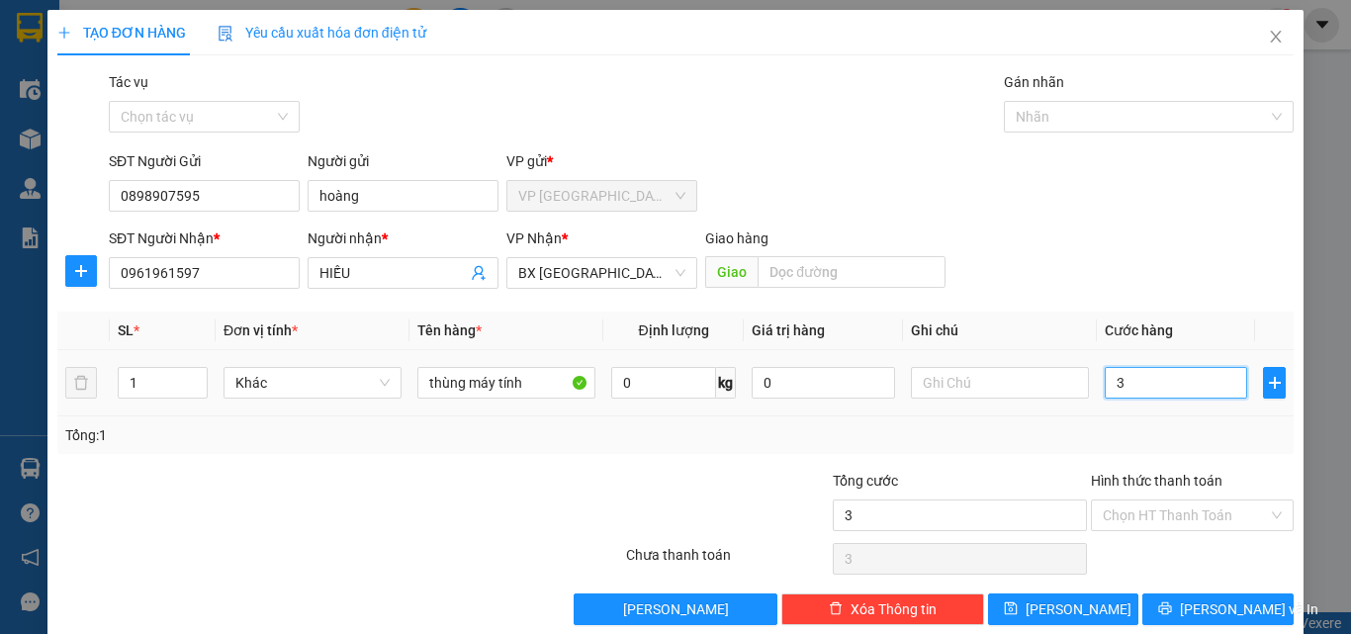
type input "30"
type input "30.000"
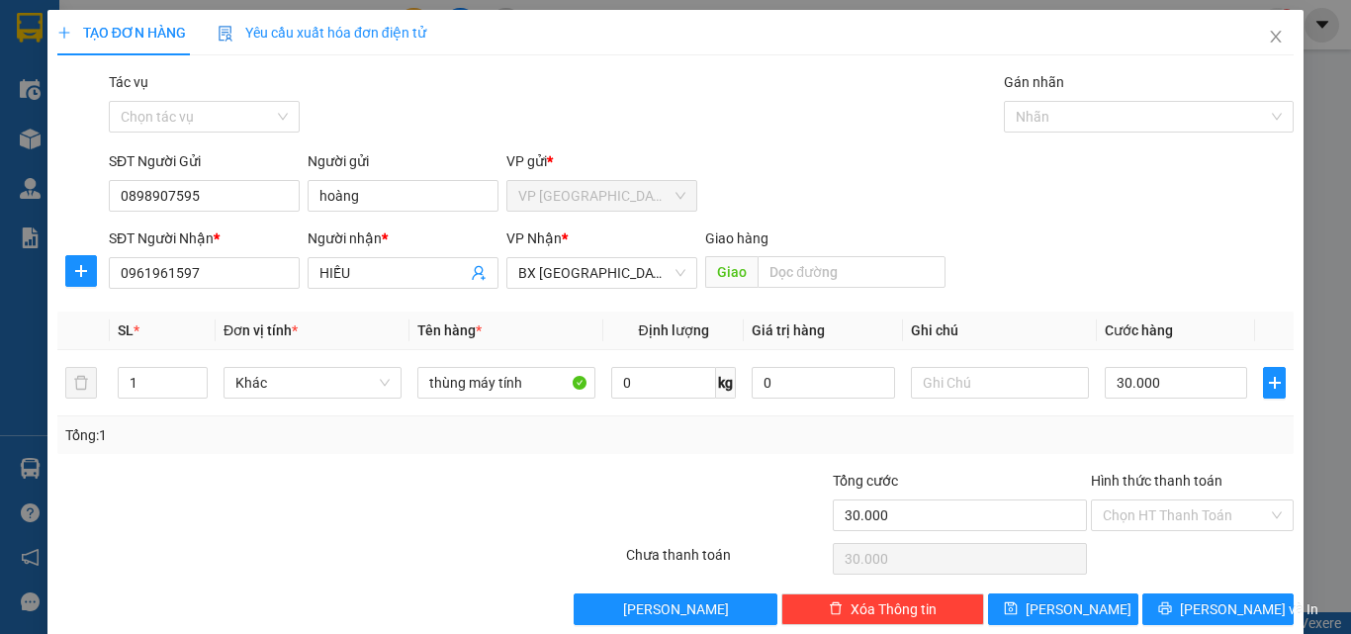
click at [1138, 205] on div "SĐT Người Gửi 0898907595 Người gửi hoàng VP gửi * VP [GEOGRAPHIC_DATA]" at bounding box center [701, 184] width 1193 height 69
click at [1187, 509] on input "Hình thức thanh toán" at bounding box center [1185, 515] width 165 height 30
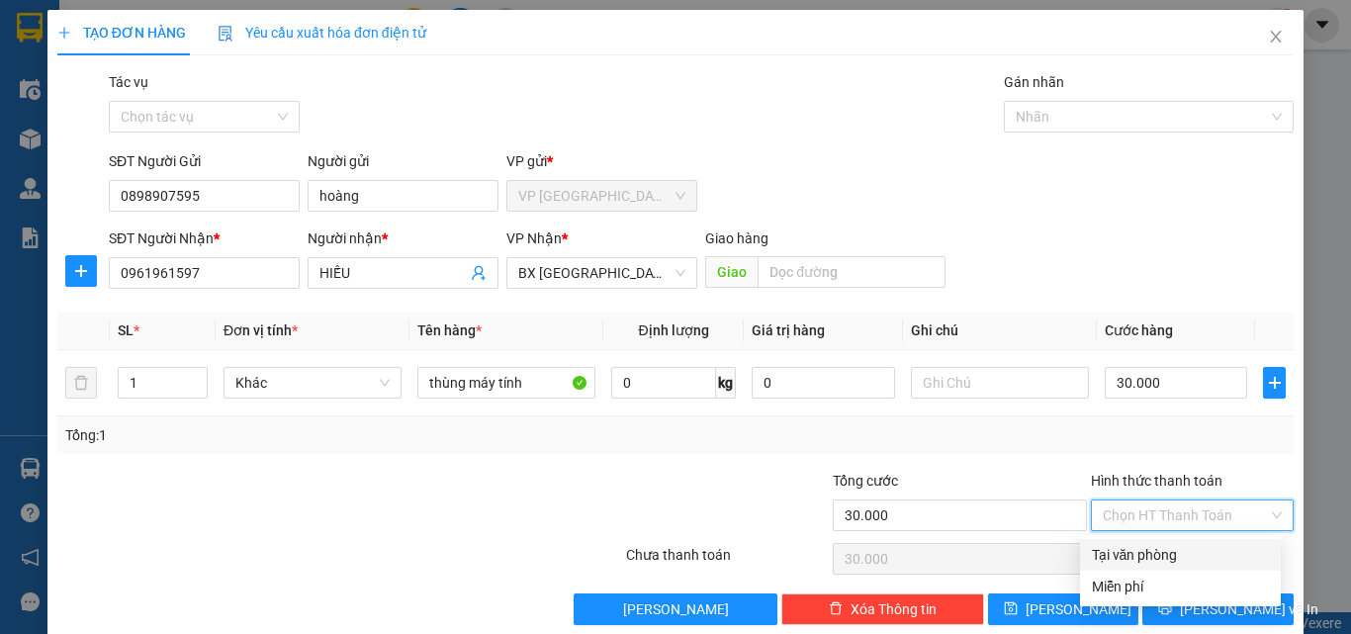
click at [1198, 552] on div "Tại văn phòng" at bounding box center [1180, 555] width 177 height 22
type input "0"
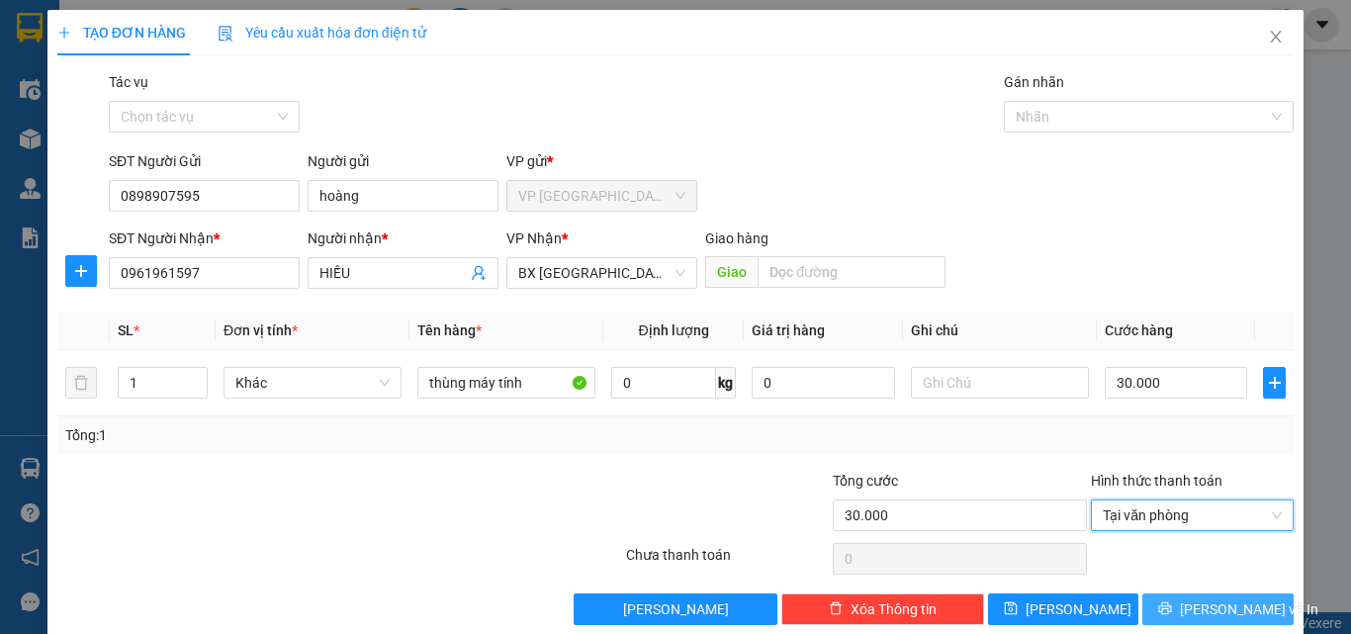
click at [1169, 599] on button "[PERSON_NAME] và In" at bounding box center [1217, 609] width 151 height 32
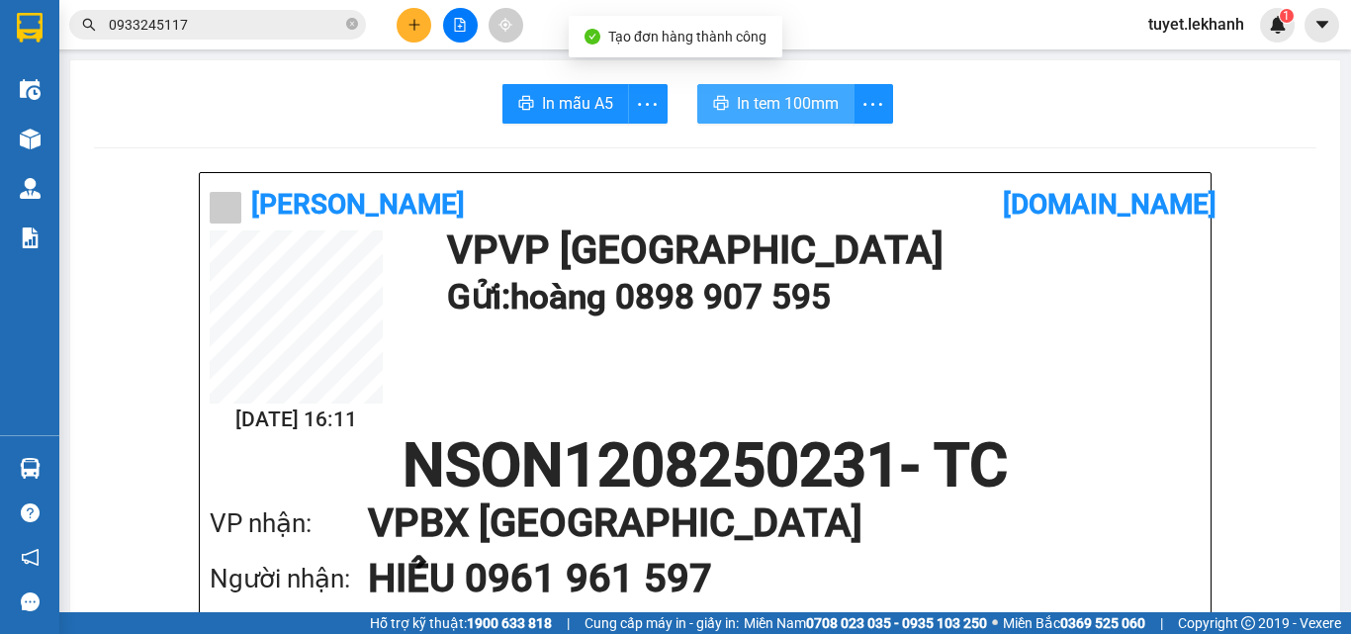
click at [822, 100] on span "In tem 100mm" at bounding box center [788, 103] width 102 height 25
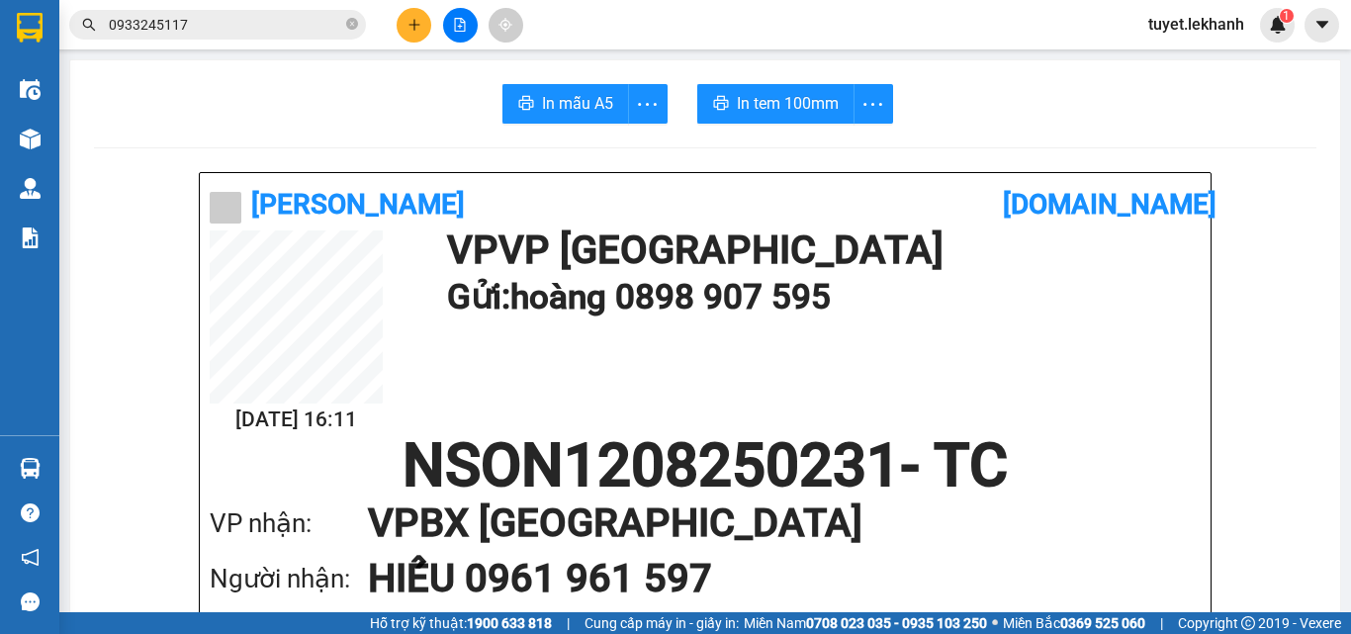
scroll to position [890, 0]
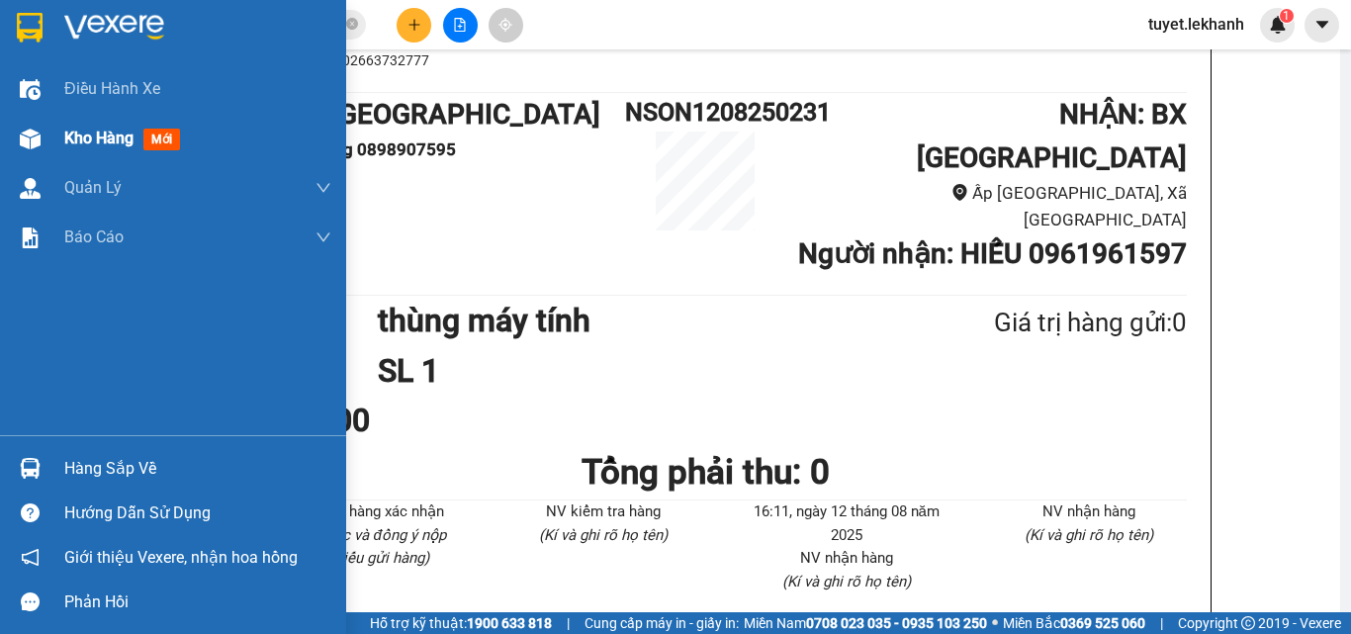
click at [58, 135] on div "Kho hàng mới" at bounding box center [173, 138] width 346 height 49
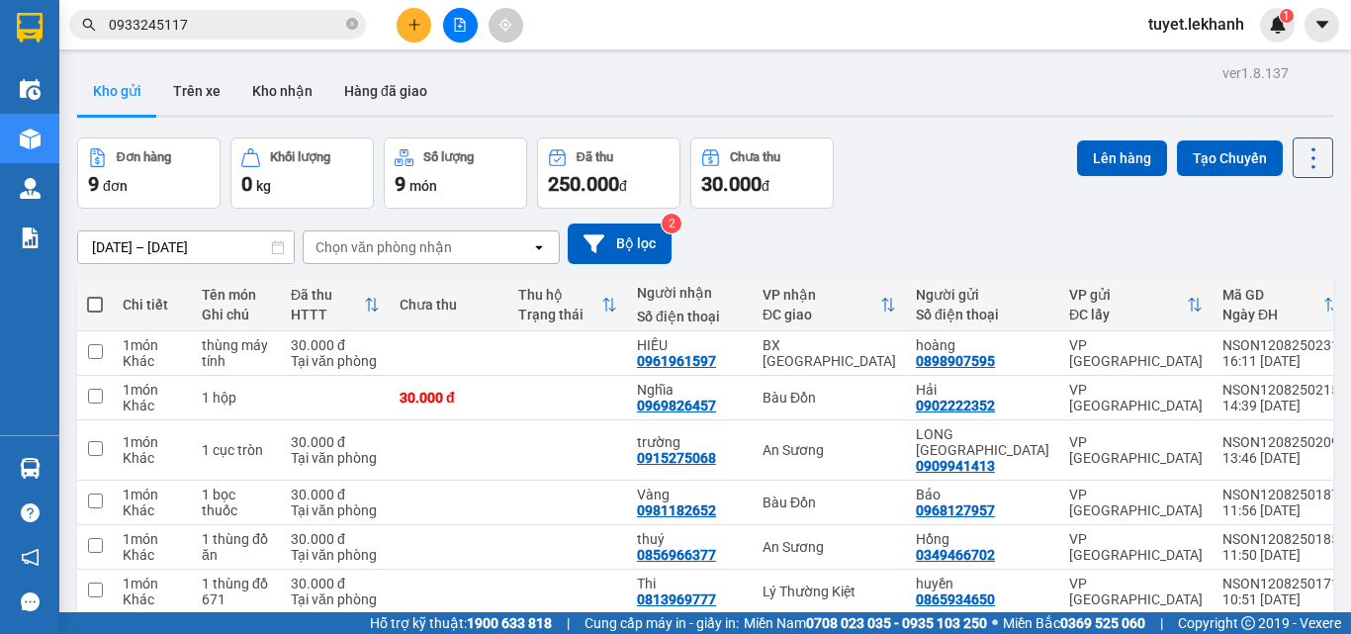
click at [244, 238] on input "[DATE] – [DATE]" at bounding box center [186, 247] width 216 height 32
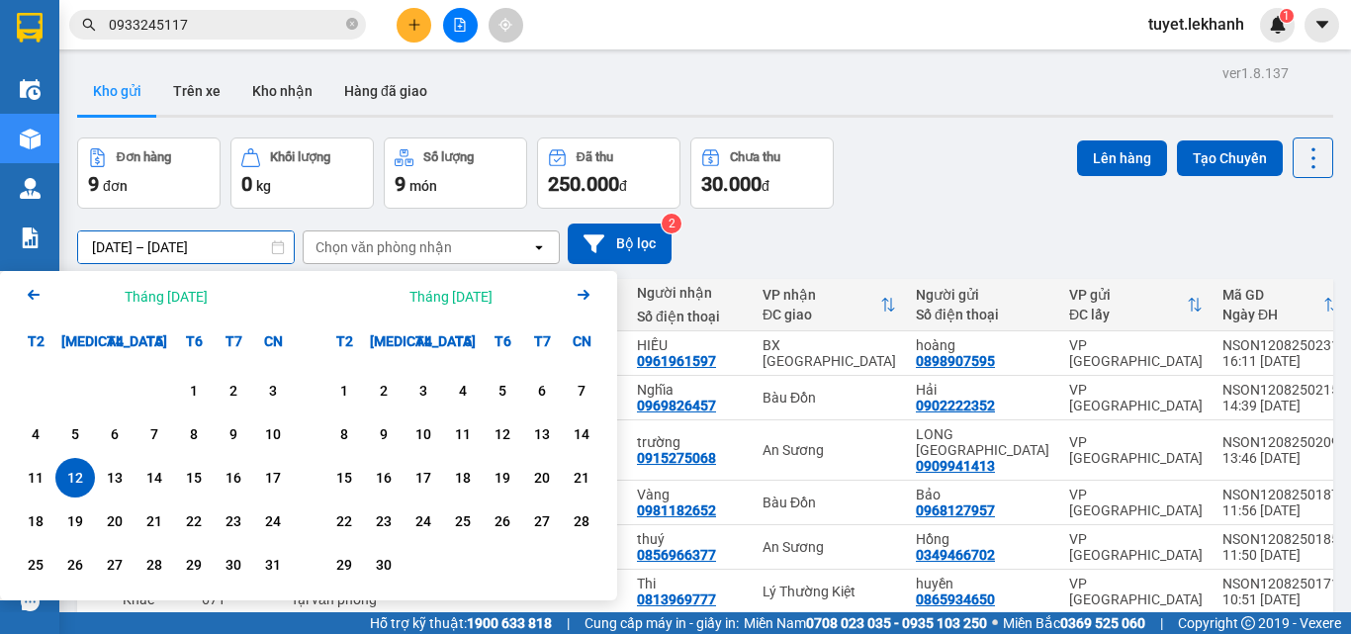
click at [69, 470] on div "12" at bounding box center [75, 478] width 28 height 24
type input "[DATE] – [DATE]"
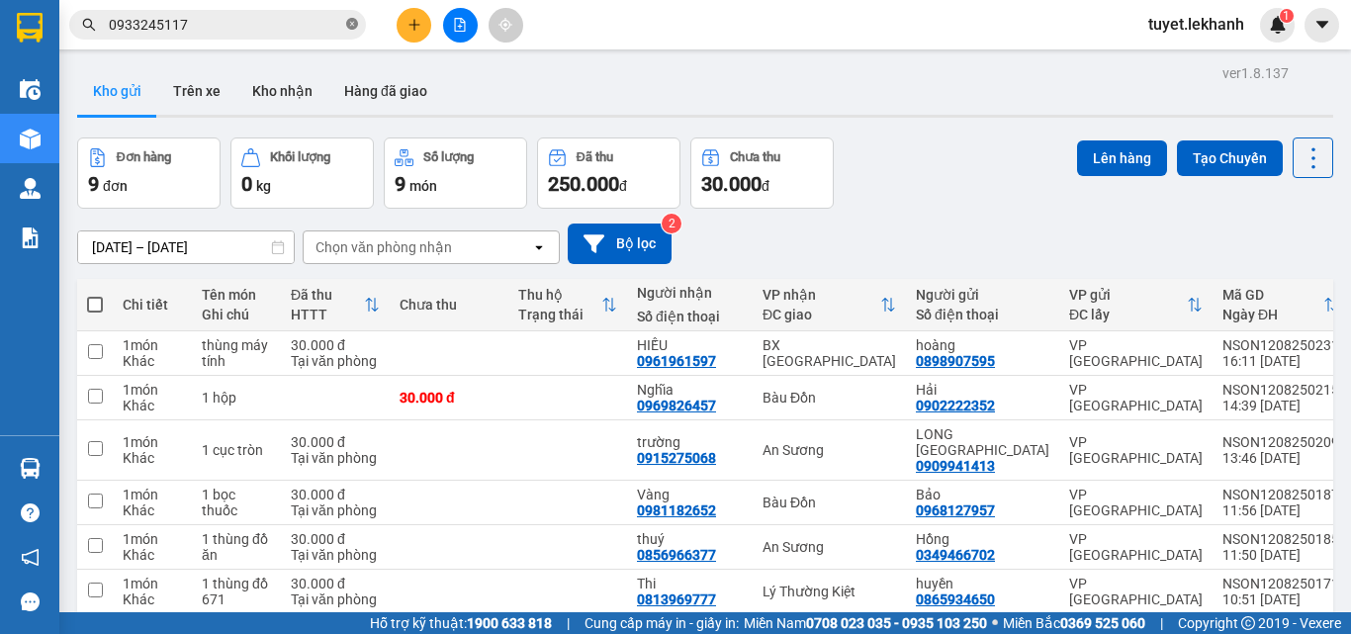
click at [354, 28] on icon "close-circle" at bounding box center [352, 24] width 12 height 12
click at [229, 241] on input "[DATE] – [DATE]" at bounding box center [186, 247] width 216 height 32
click at [958, 209] on div "[DATE] – [DATE] Press the down arrow key to interact with the calendar and sele…" at bounding box center [705, 244] width 1256 height 70
